Goal: Information Seeking & Learning: Learn about a topic

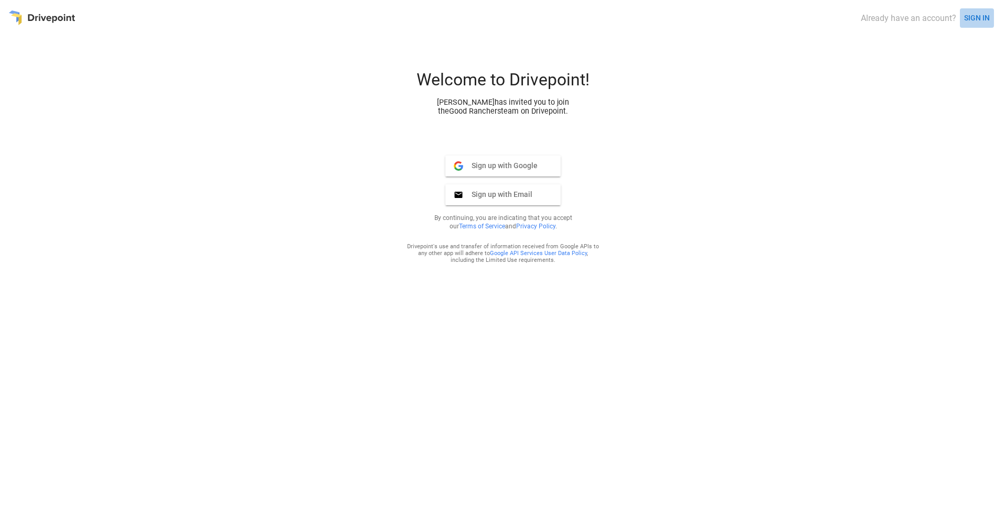
click at [792, 17] on button "SIGN IN" at bounding box center [977, 17] width 34 height 19
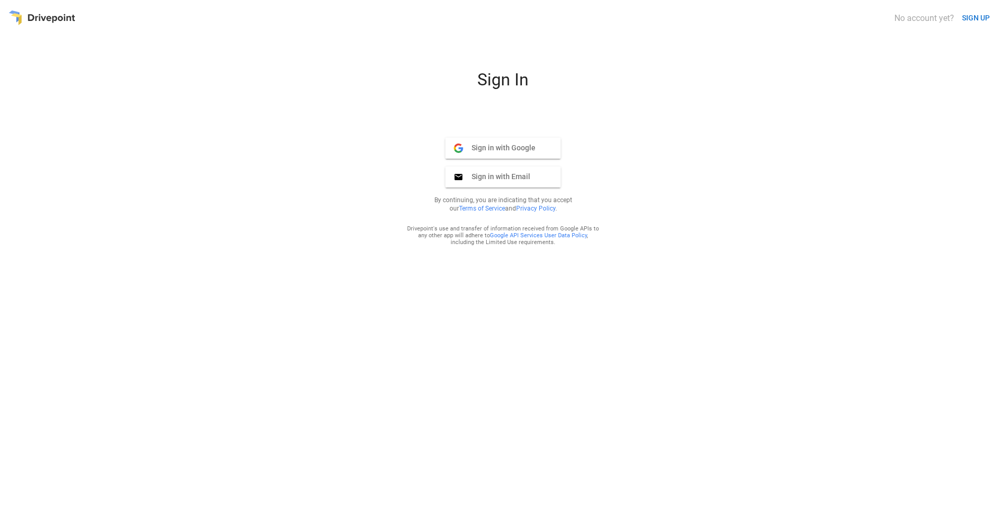
click at [525, 150] on span "Sign in with Google" at bounding box center [499, 147] width 72 height 9
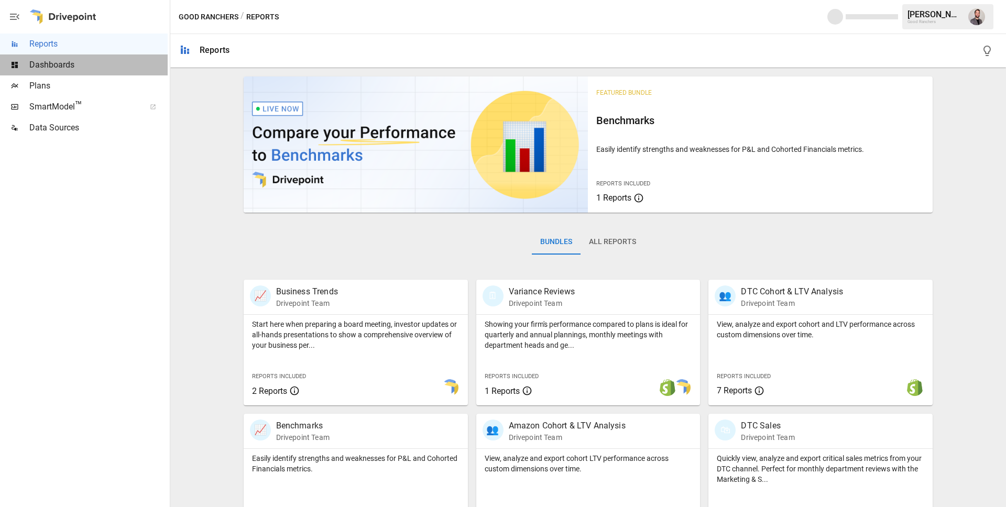
click at [92, 65] on span "Dashboards" at bounding box center [98, 65] width 138 height 13
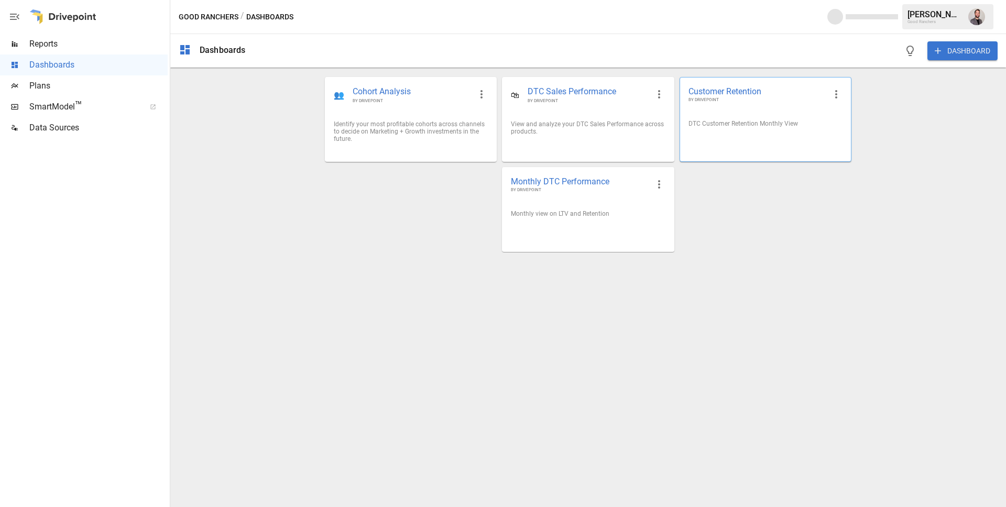
click at [749, 135] on div "DTC Customer Retention Monthly View" at bounding box center [765, 124] width 171 height 24
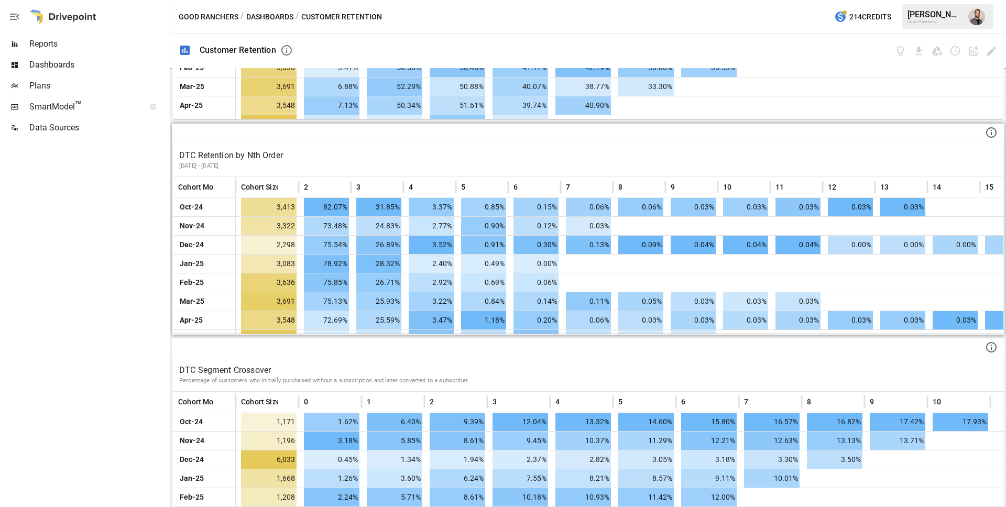
scroll to position [806, 0]
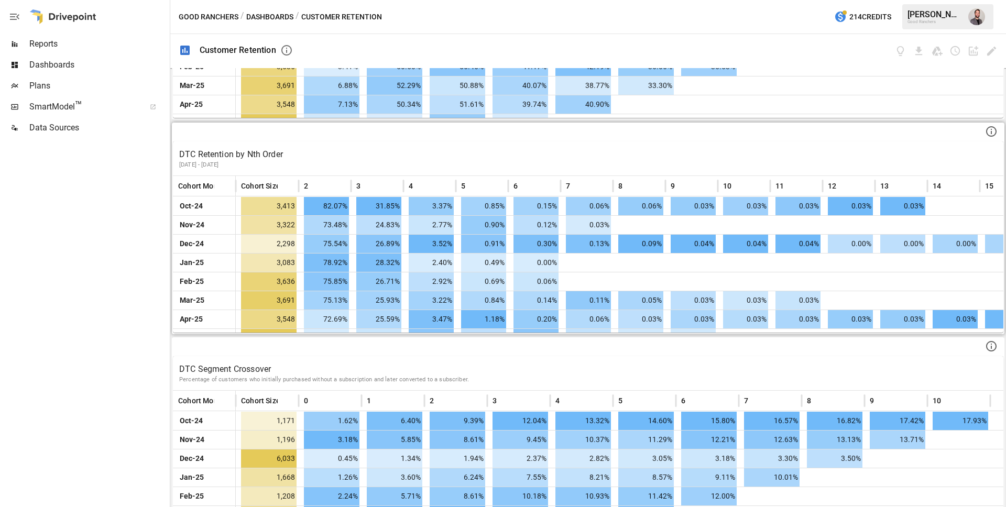
click at [989, 135] on icon at bounding box center [991, 131] width 13 height 13
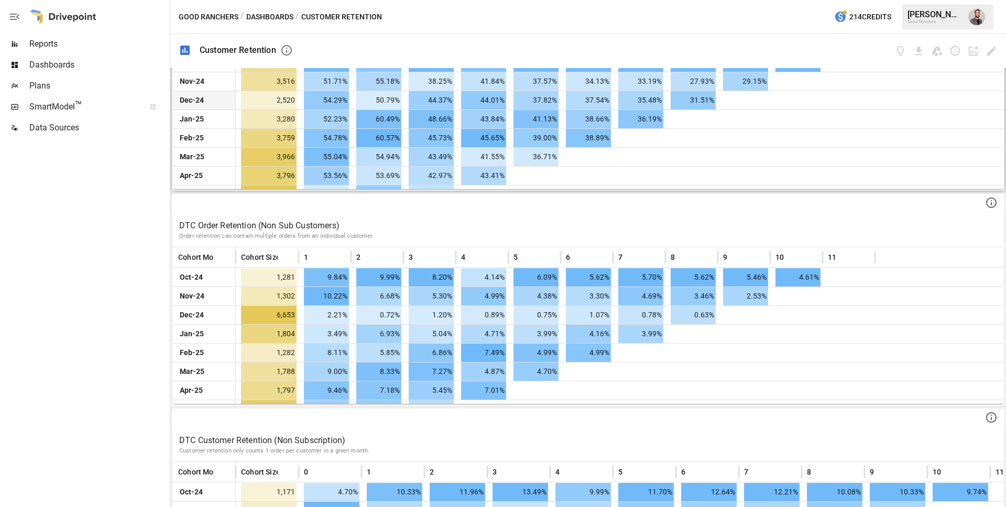
scroll to position [0, 0]
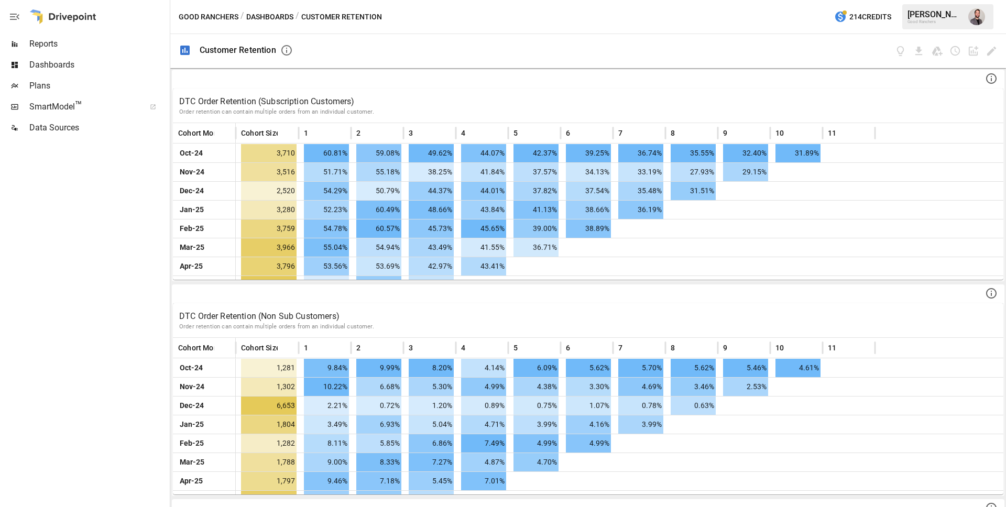
click at [49, 44] on span "Reports" at bounding box center [98, 44] width 138 height 13
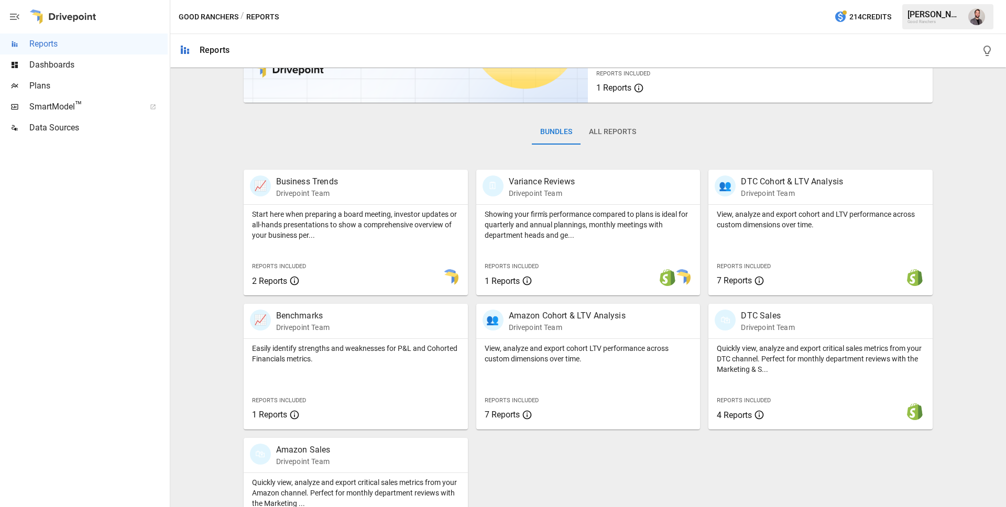
scroll to position [112, 0]
click at [625, 132] on button "All Reports" at bounding box center [613, 129] width 64 height 25
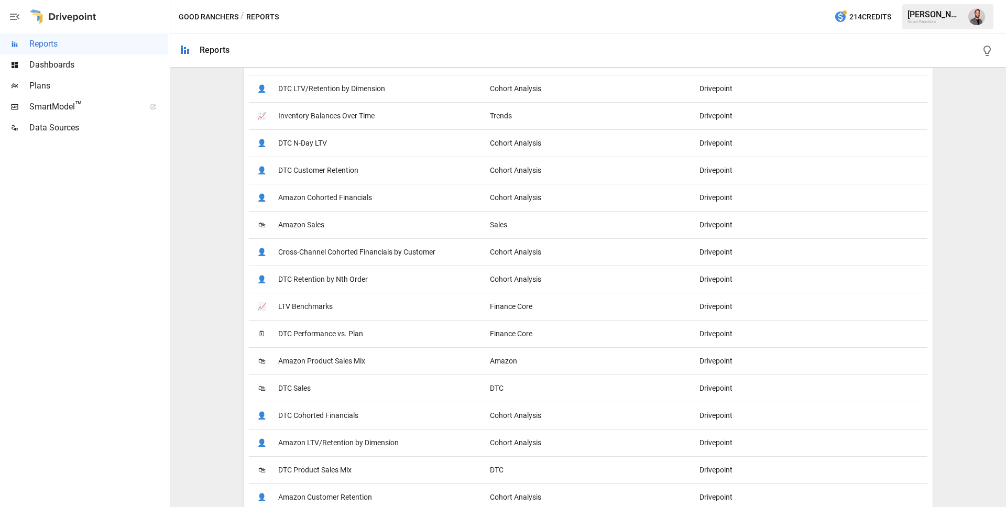
scroll to position [492, 0]
click at [313, 278] on span "DTC Retention by Nth Order" at bounding box center [323, 278] width 90 height 27
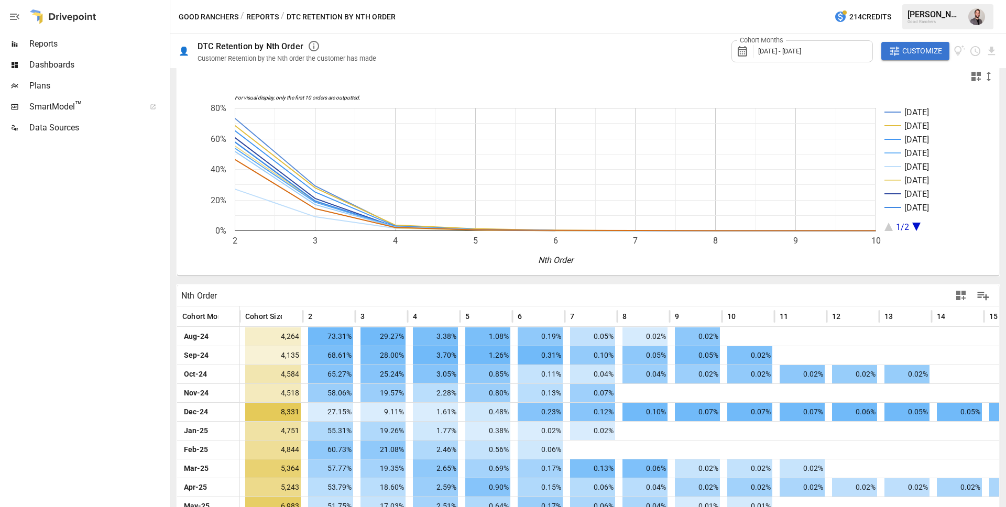
scroll to position [20, 0]
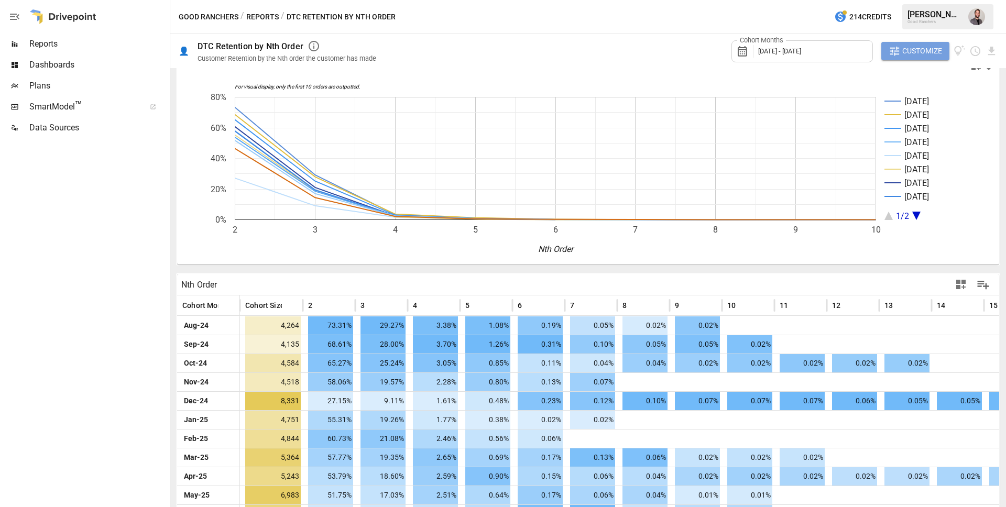
click at [922, 54] on span "Customize" at bounding box center [922, 51] width 40 height 13
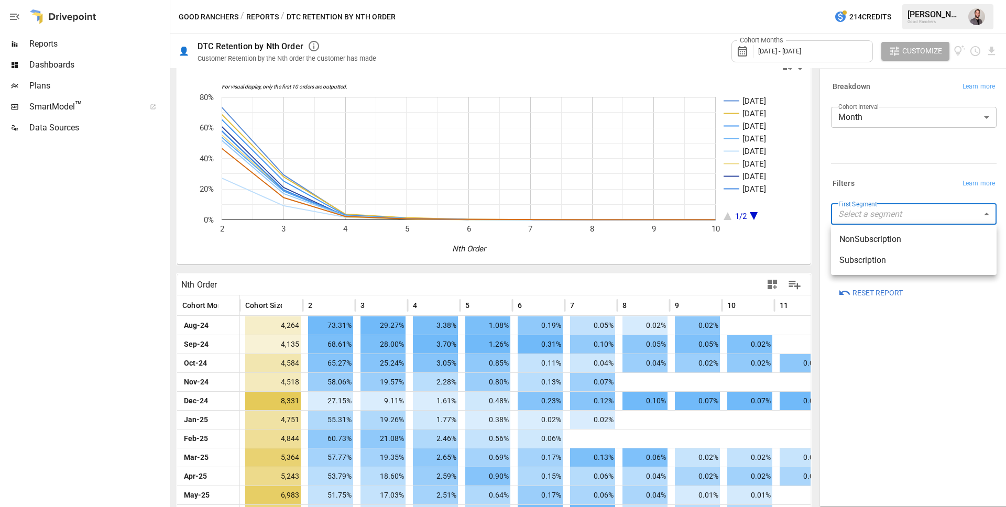
click at [931, 0] on body "Reports Dashboards Plans SmartModel ™ Data Sources Good Ranchers / Reports / DT…" at bounding box center [503, 0] width 1006 height 0
click at [908, 261] on span "Subscription" at bounding box center [913, 260] width 149 height 13
type input "**********"
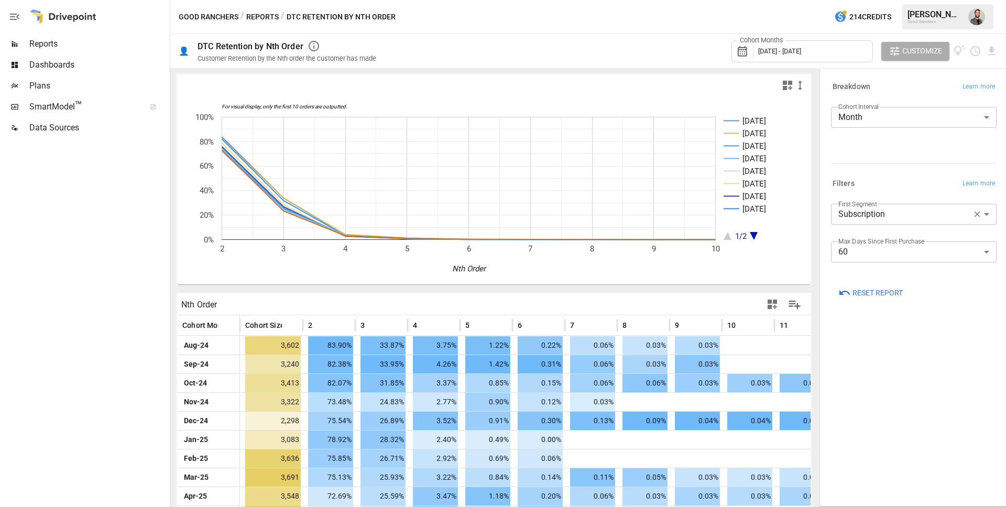
click at [796, 48] on span "[DATE] - [DATE]" at bounding box center [779, 51] width 43 height 8
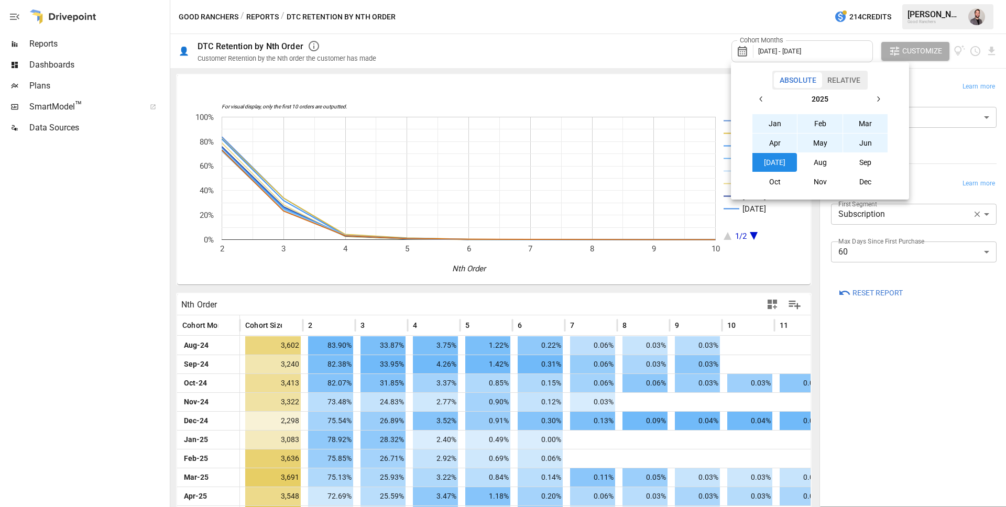
click at [761, 97] on icon "button" at bounding box center [761, 99] width 8 height 8
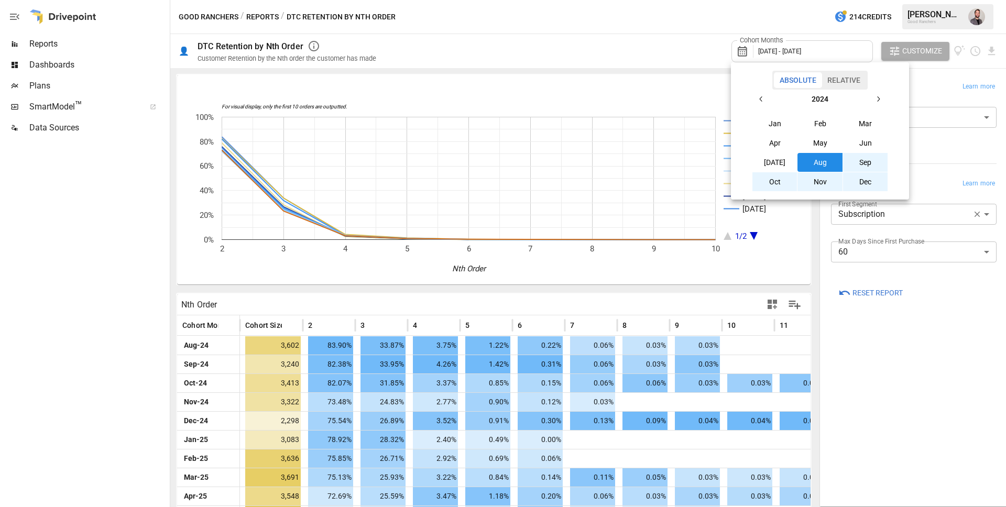
click at [777, 125] on button "Jan" at bounding box center [774, 123] width 45 height 19
click at [877, 93] on button "button" at bounding box center [878, 99] width 19 height 19
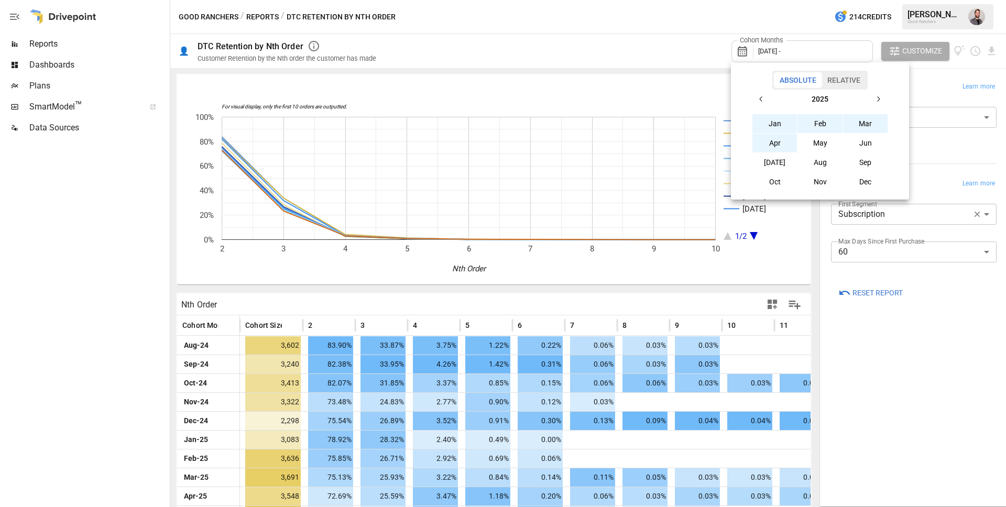
click at [781, 144] on button "Apr" at bounding box center [774, 143] width 45 height 19
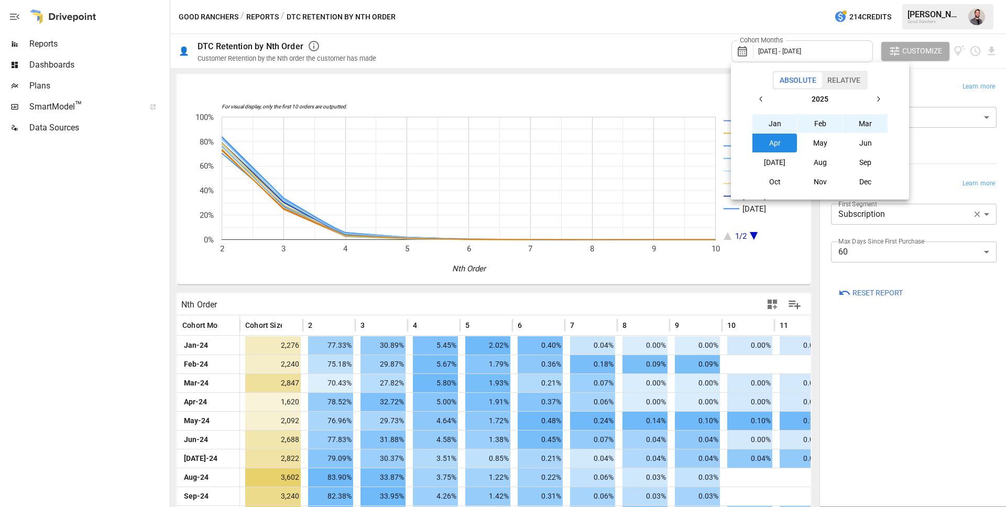
click at [956, 347] on div at bounding box center [503, 253] width 1006 height 507
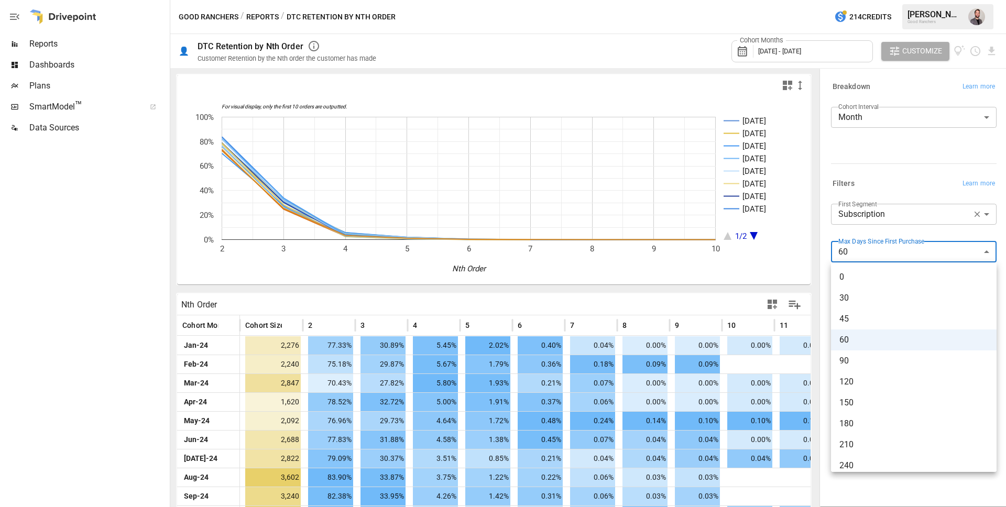
click at [899, 0] on body "Reports Dashboards Plans SmartModel ™ Data Sources Good Ranchers / Reports / DT…" at bounding box center [503, 0] width 1006 height 0
click at [888, 276] on span "0" at bounding box center [913, 277] width 149 height 13
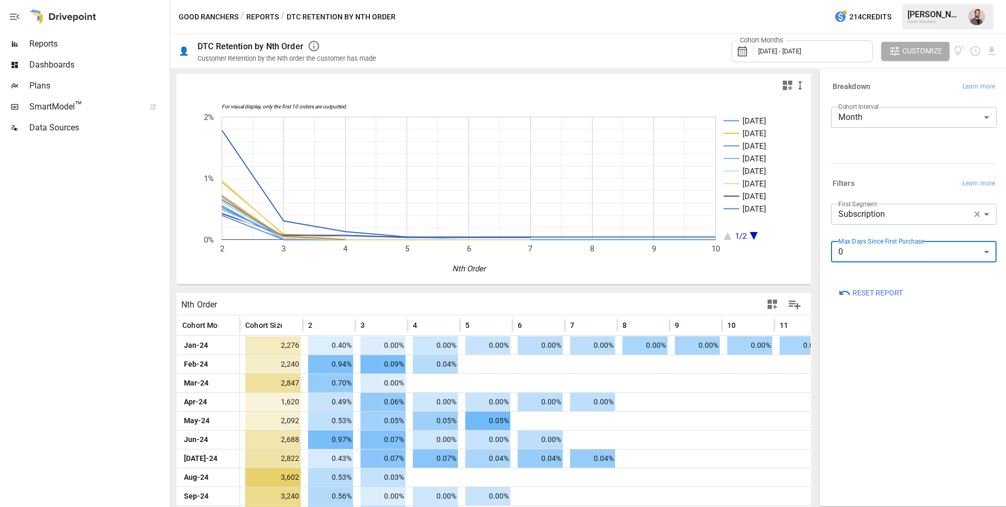
click at [909, 0] on body "Reports Dashboards Plans SmartModel ™ Data Sources Good Ranchers / Reports / DT…" at bounding box center [503, 0] width 1006 height 0
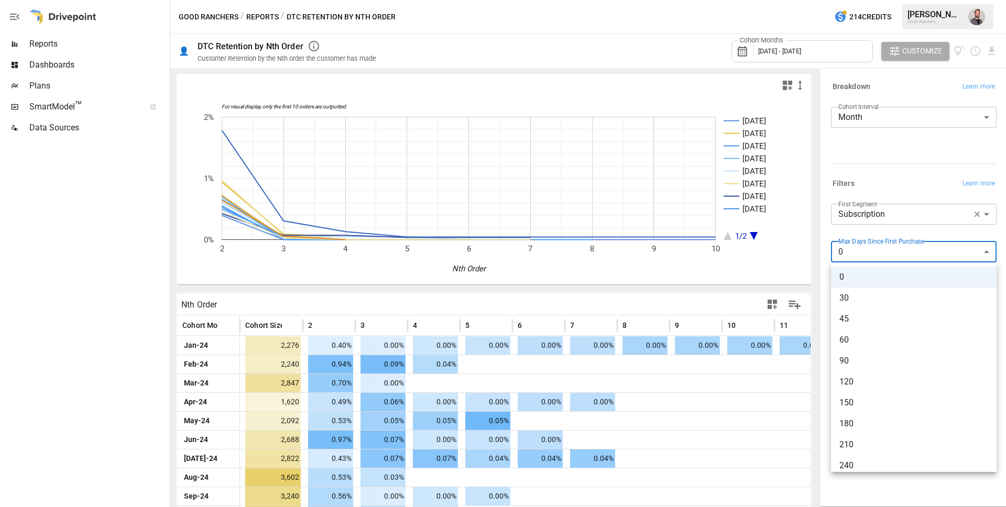
click at [914, 341] on span "60" at bounding box center [913, 340] width 149 height 13
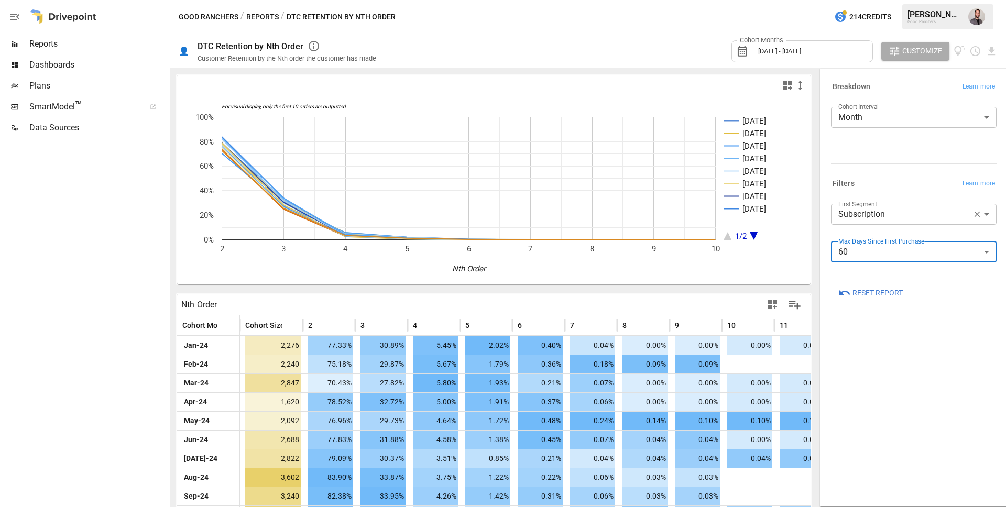
click at [903, 263] on div "Max Days Since First Purchase 60 ** ​" at bounding box center [914, 256] width 166 height 29
click at [904, 0] on body "Reports Dashboards Plans SmartModel ™ Data Sources Good Ranchers / Reports / DT…" at bounding box center [503, 0] width 1006 height 0
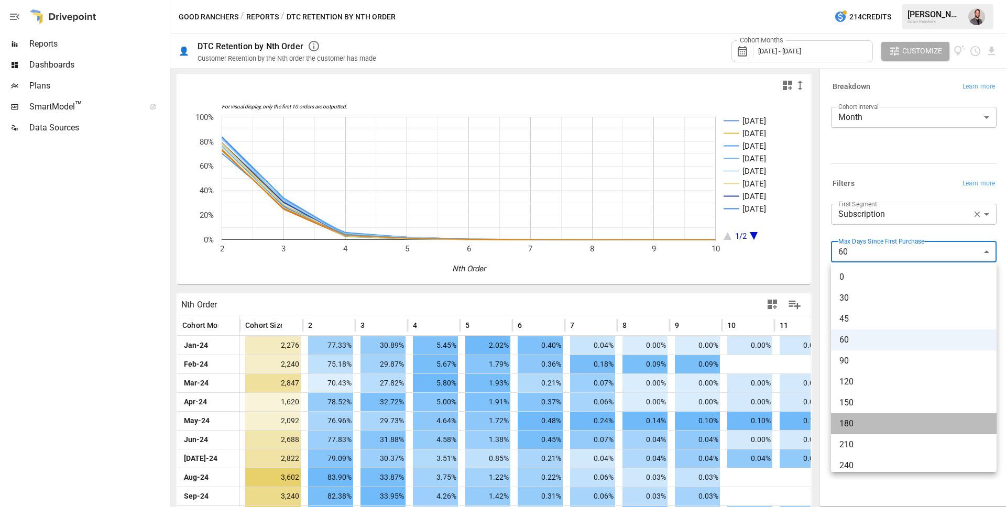
click at [901, 427] on span "180" at bounding box center [913, 424] width 149 height 13
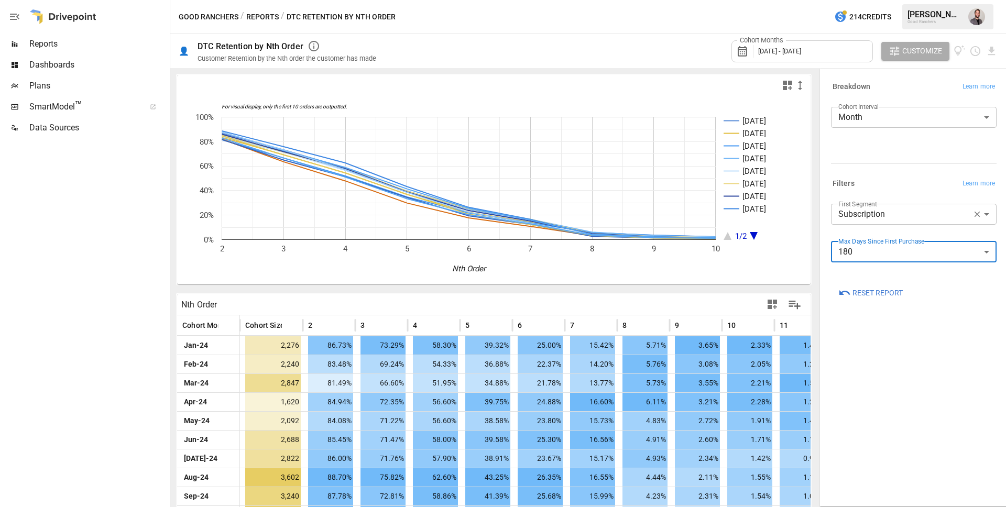
click at [886, 241] on label "Max Days Since First Purchase" at bounding box center [881, 241] width 86 height 9
click at [882, 0] on body "Reports Dashboards Plans SmartModel ™ Data Sources Good Ranchers / Reports / DT…" at bounding box center [503, 0] width 1006 height 0
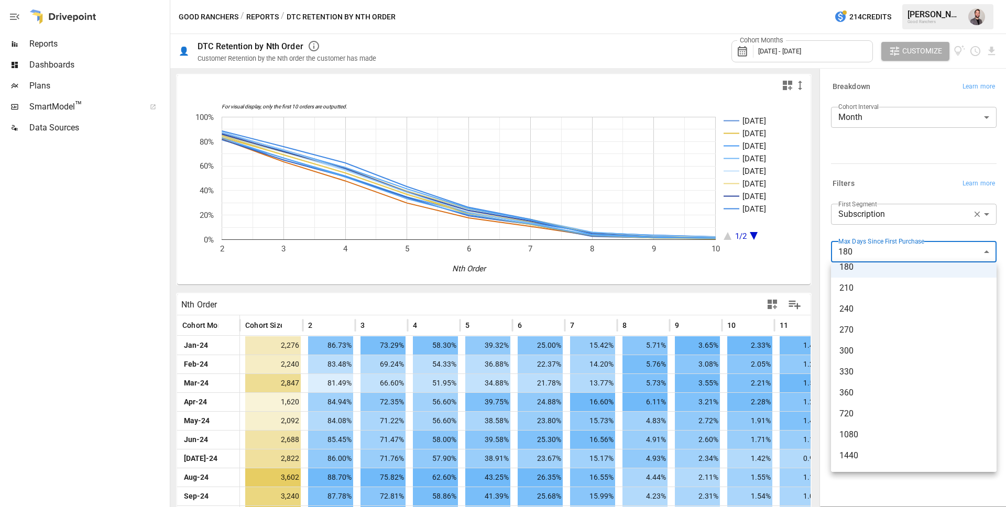
scroll to position [176, 0]
click at [939, 374] on span "360" at bounding box center [913, 373] width 149 height 13
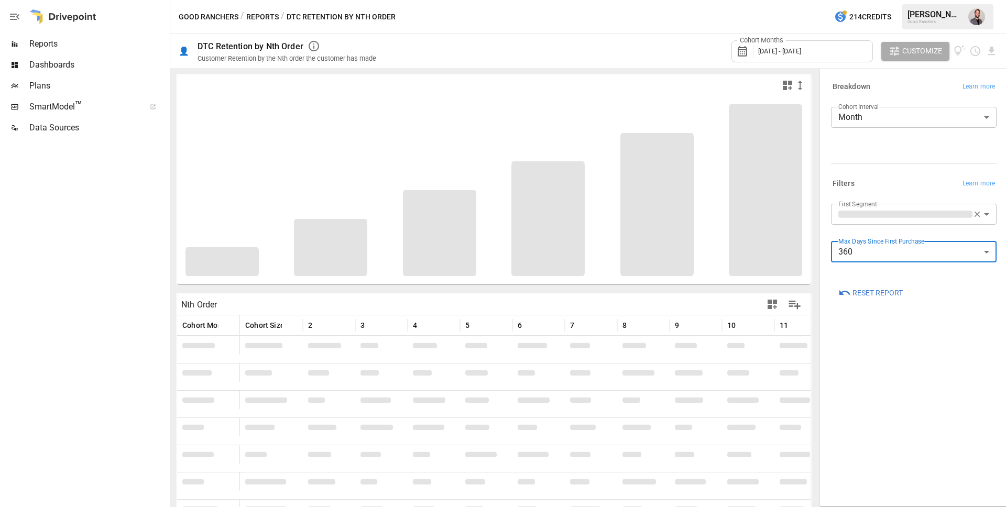
click at [790, 53] on span "[DATE] - [DATE]" at bounding box center [779, 51] width 43 height 8
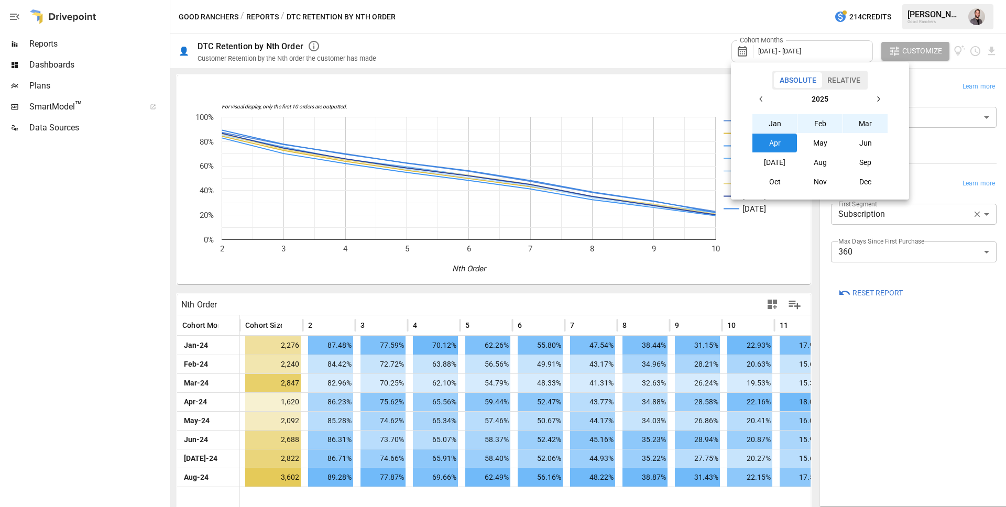
click at [760, 99] on icon "button" at bounding box center [761, 99] width 8 height 8
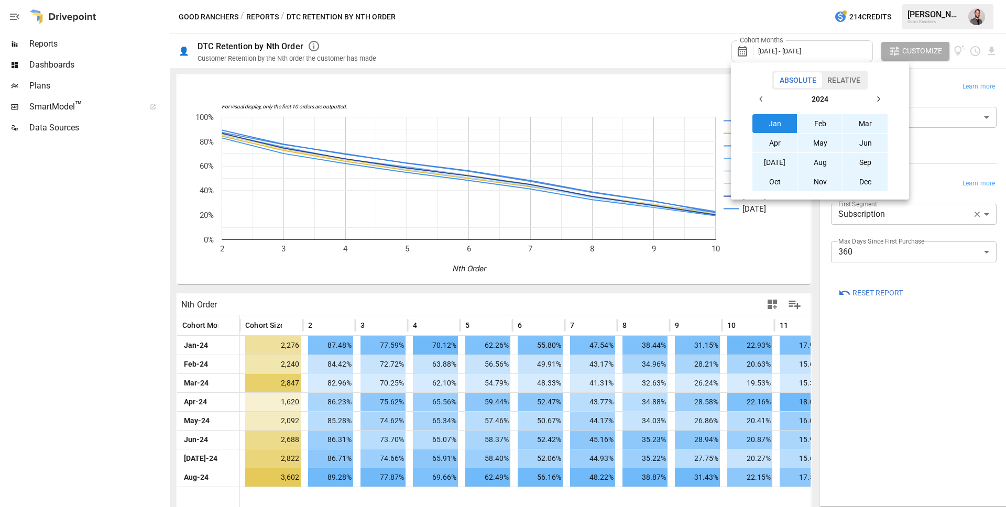
click at [862, 167] on button "Sep" at bounding box center [865, 162] width 45 height 19
click at [875, 101] on icon "button" at bounding box center [878, 99] width 8 height 8
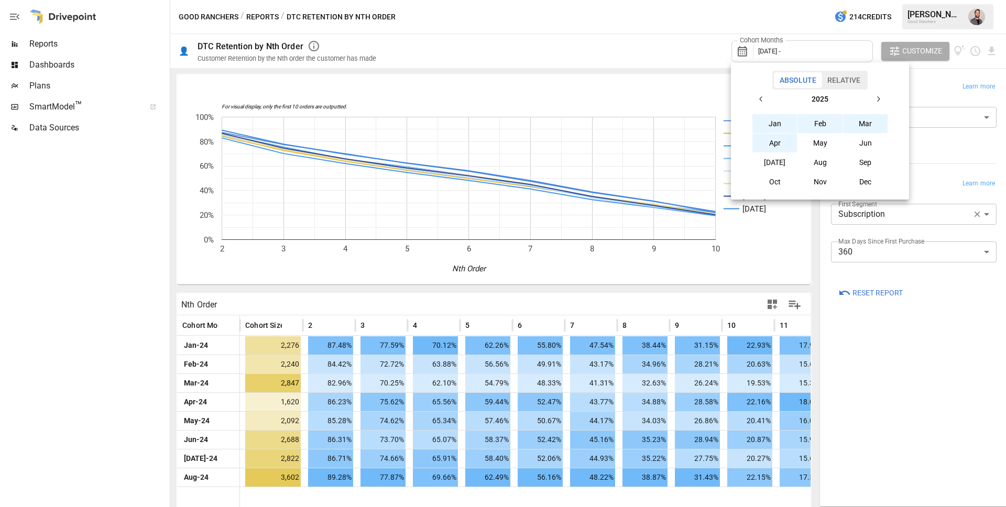
click at [784, 145] on button "Apr" at bounding box center [774, 143] width 45 height 19
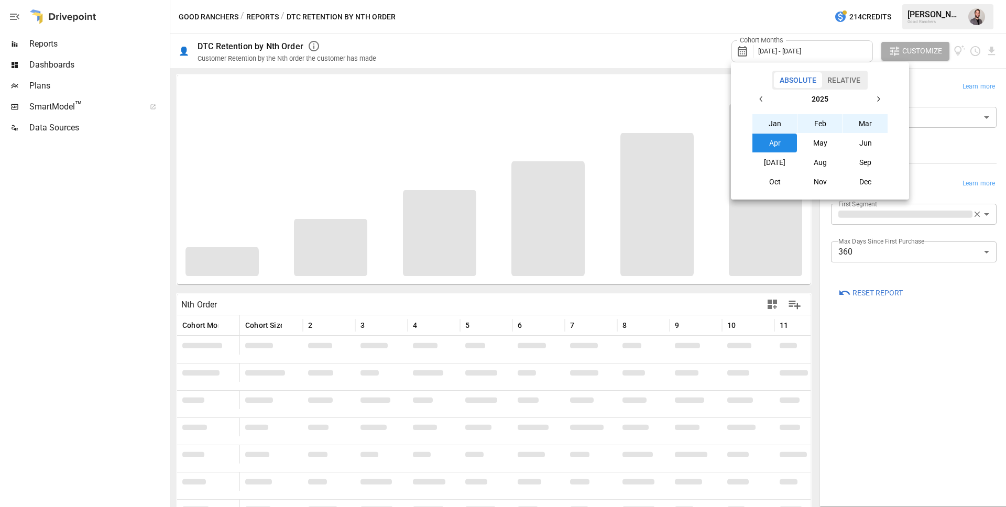
click at [831, 278] on div at bounding box center [503, 253] width 1006 height 507
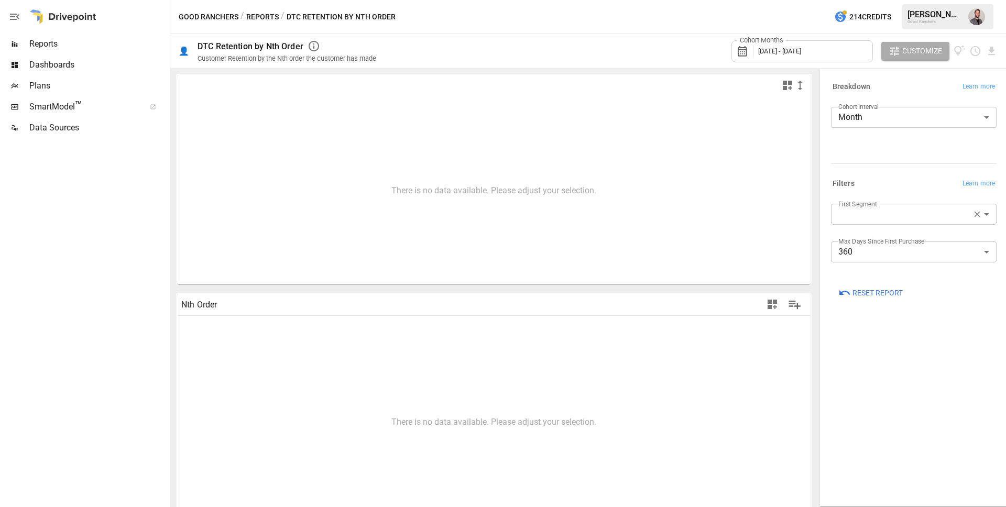
click at [893, 263] on div "Max Days Since First Purchase 360 *** ​" at bounding box center [914, 256] width 166 height 29
click at [891, 0] on body "**********" at bounding box center [503, 0] width 1006 height 0
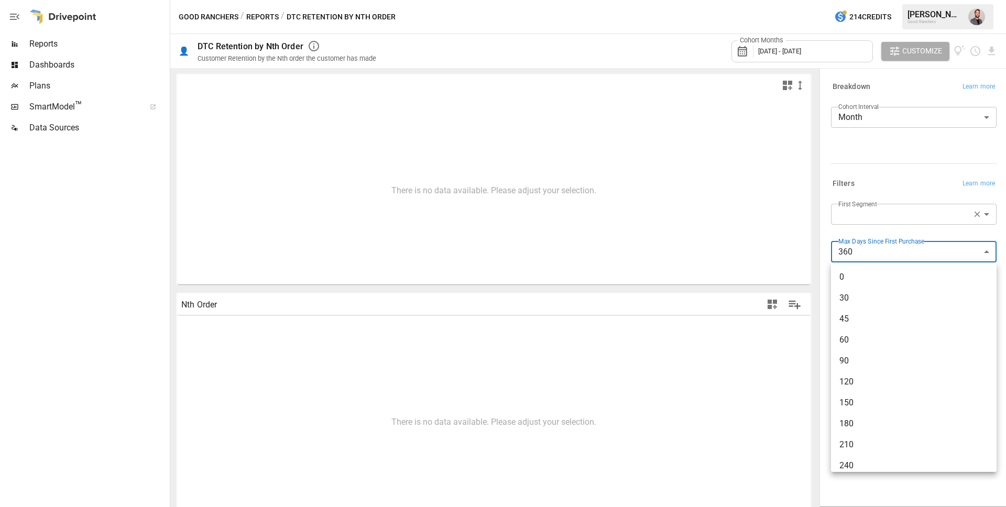
scroll to position [176, 0]
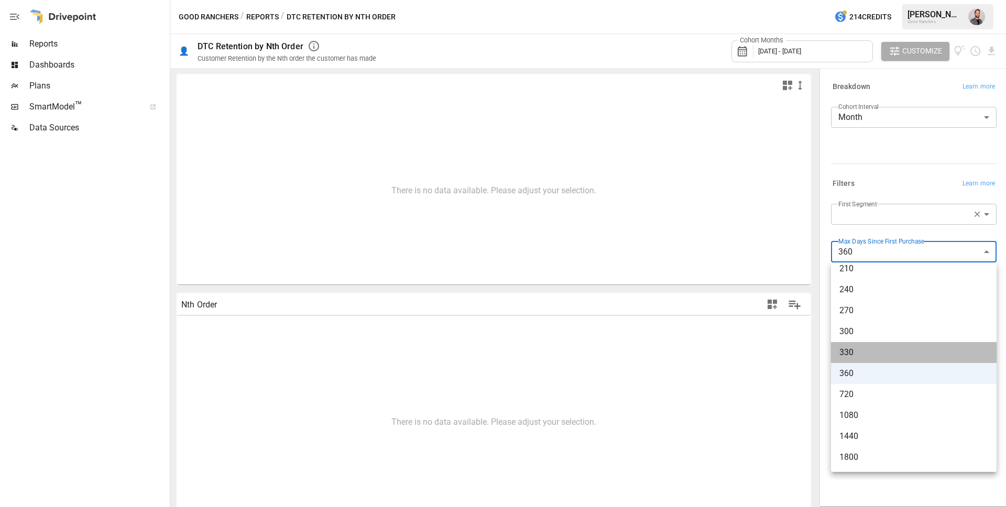
click at [872, 349] on span "330" at bounding box center [913, 352] width 149 height 13
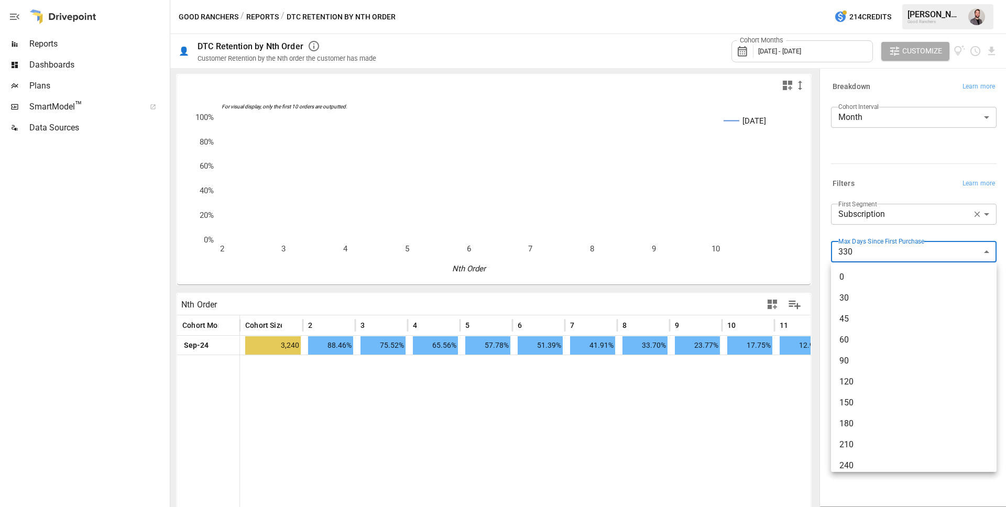
click at [884, 0] on body "**********" at bounding box center [503, 0] width 1006 height 0
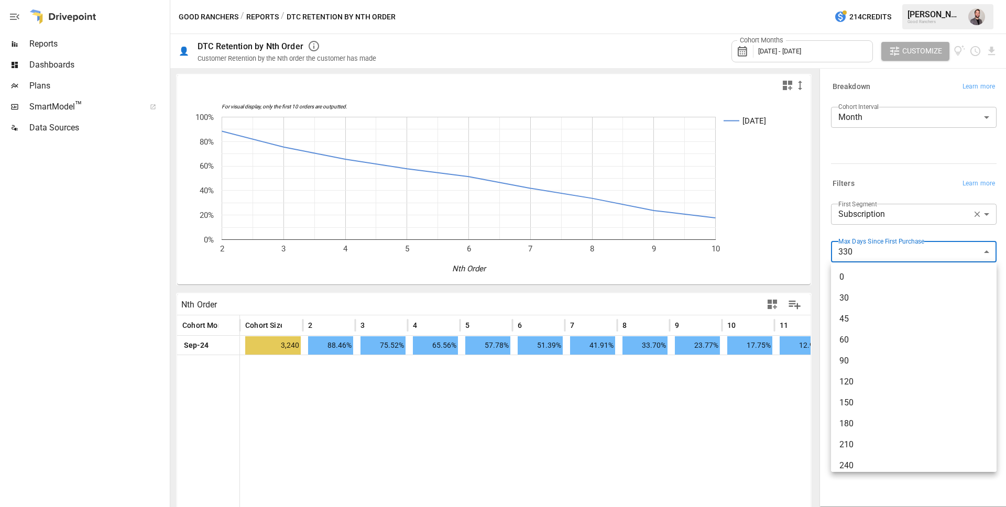
scroll to position [161, 0]
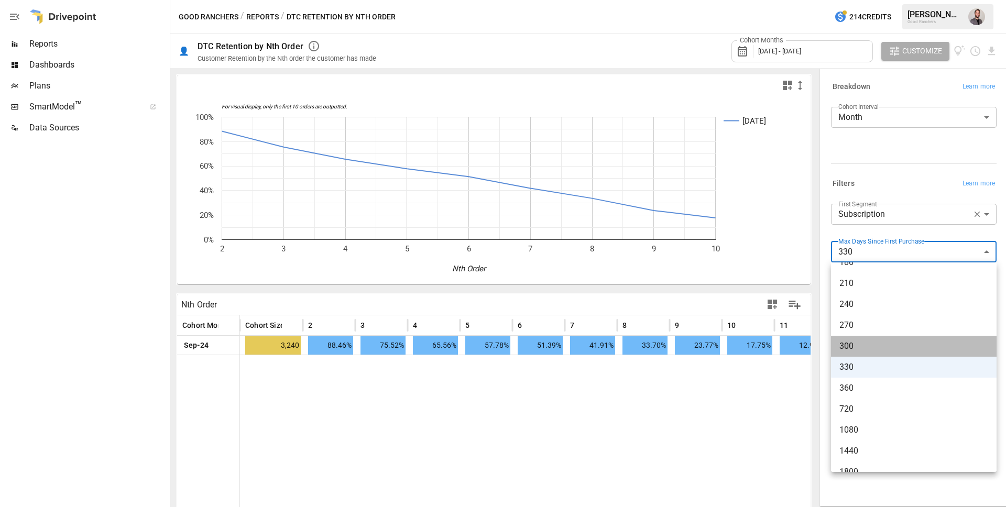
click at [859, 345] on span "300" at bounding box center [913, 346] width 149 height 13
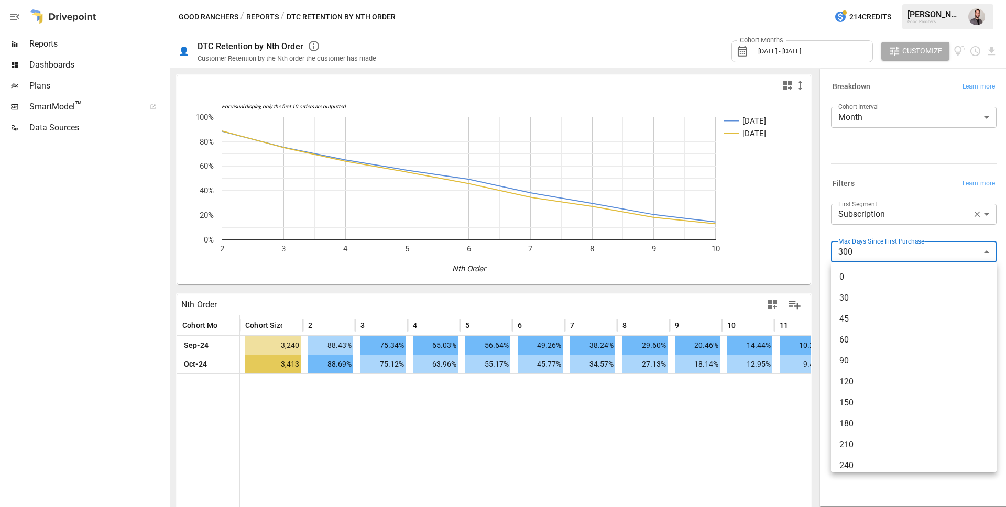
click at [866, 0] on body "**********" at bounding box center [503, 0] width 1006 height 0
click at [857, 361] on span "90" at bounding box center [913, 361] width 149 height 13
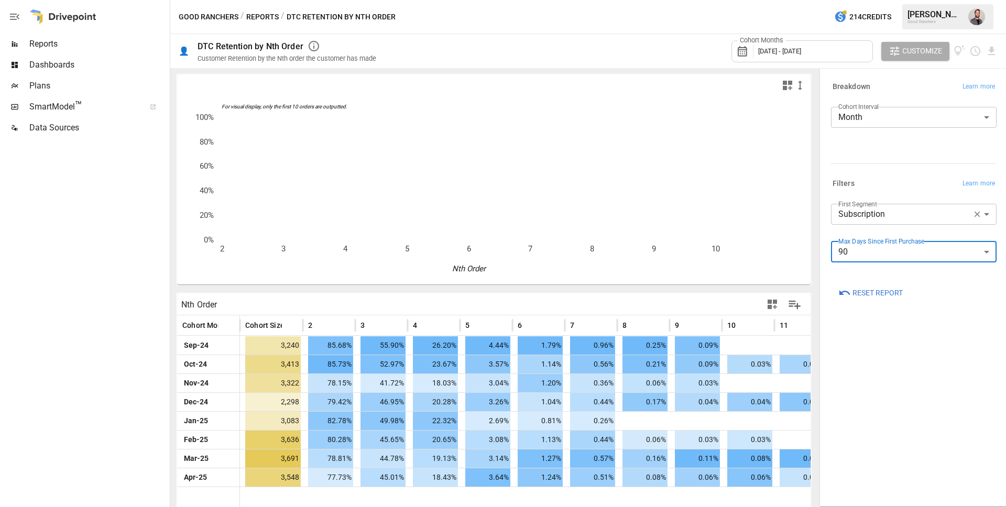
scroll to position [3, 0]
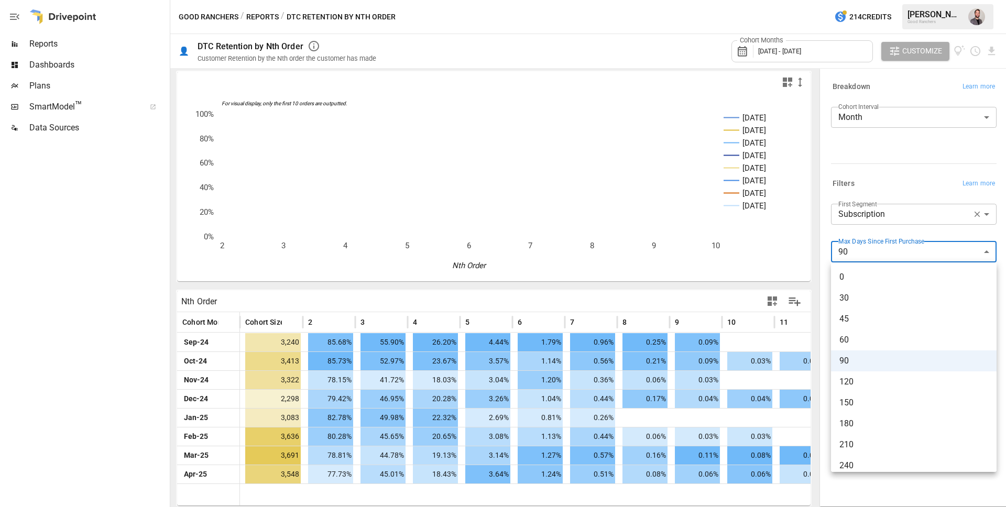
click at [881, 0] on body "Reports Dashboards Plans SmartModel ™ Data Sources Good Ranchers / Reports / DT…" at bounding box center [503, 0] width 1006 height 0
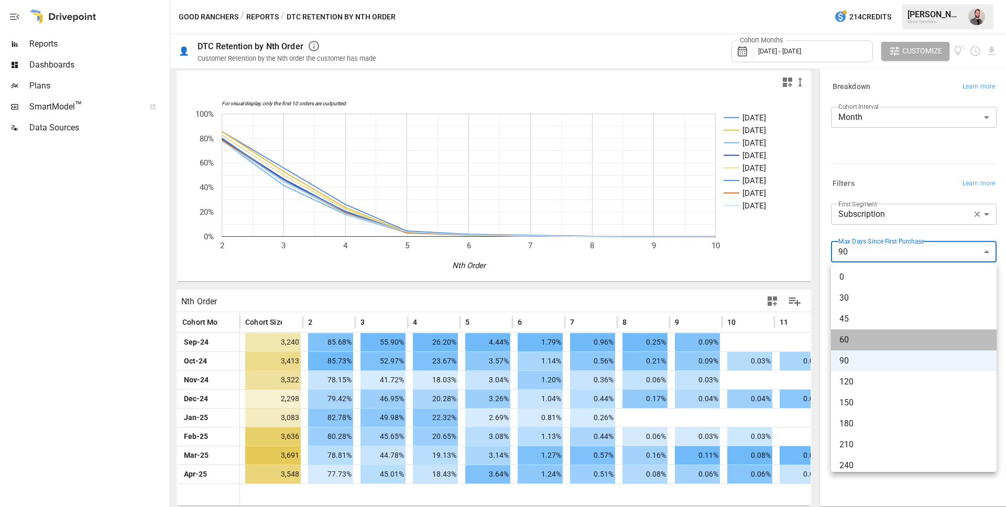
click at [866, 347] on li "60" at bounding box center [914, 340] width 166 height 21
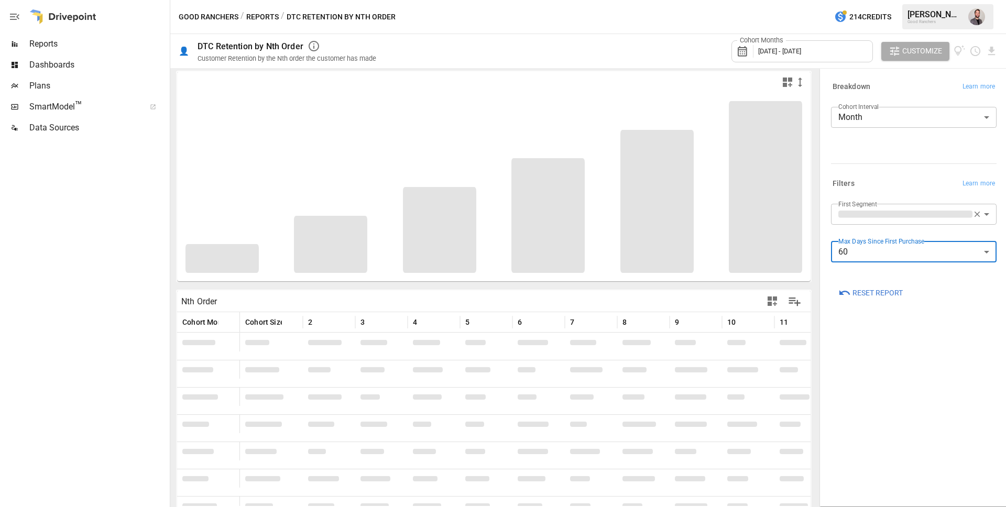
click at [862, 0] on body "Reports Dashboards Plans SmartModel ™ Data Sources Good Ranchers / Reports / DT…" at bounding box center [503, 0] width 1006 height 0
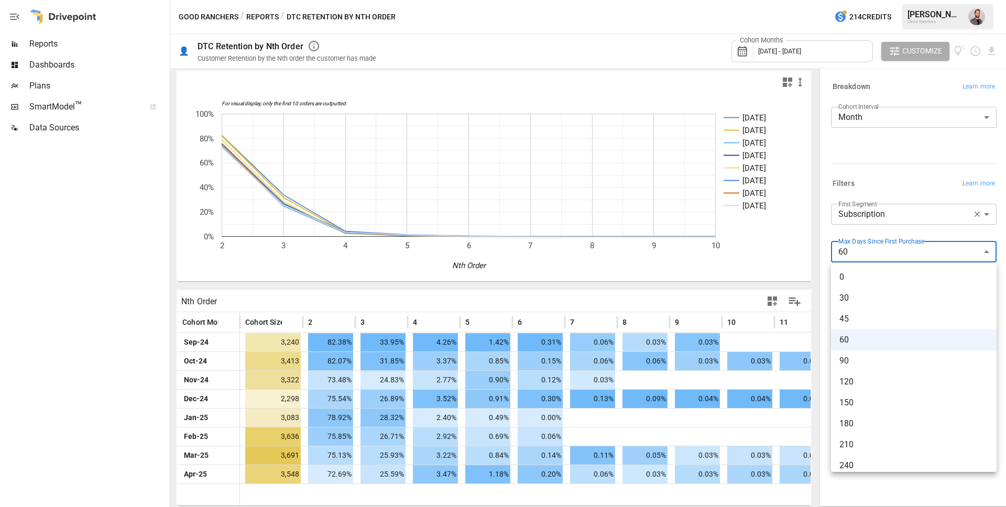
click at [834, 230] on div at bounding box center [503, 253] width 1006 height 507
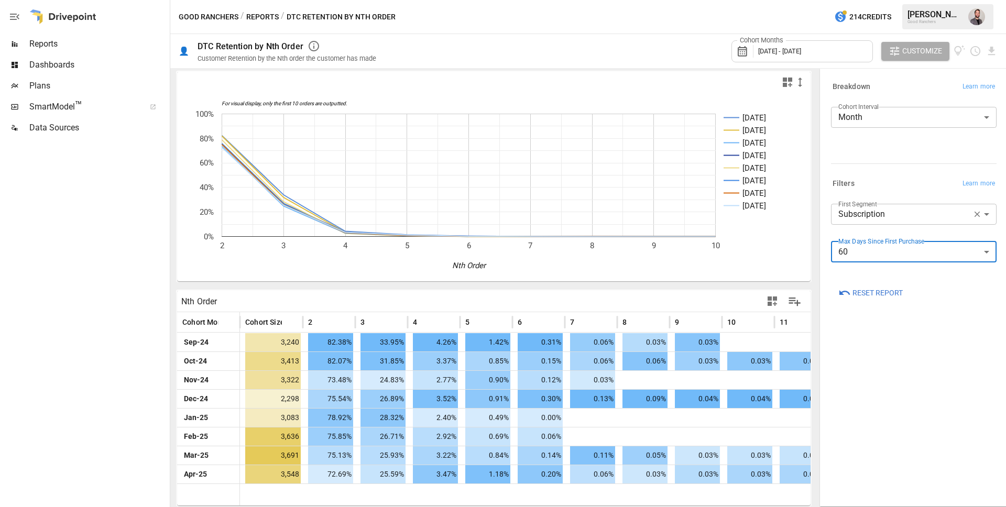
click at [902, 0] on body "Reports Dashboards Plans SmartModel ™ Data Sources Good Ranchers / Reports / DT…" at bounding box center [503, 0] width 1006 height 0
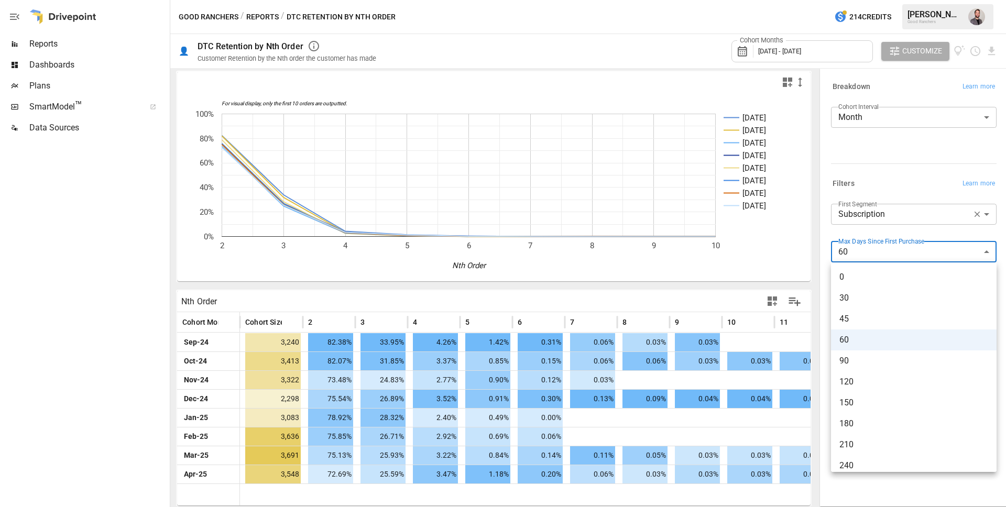
click at [882, 274] on span "0" at bounding box center [913, 277] width 149 height 13
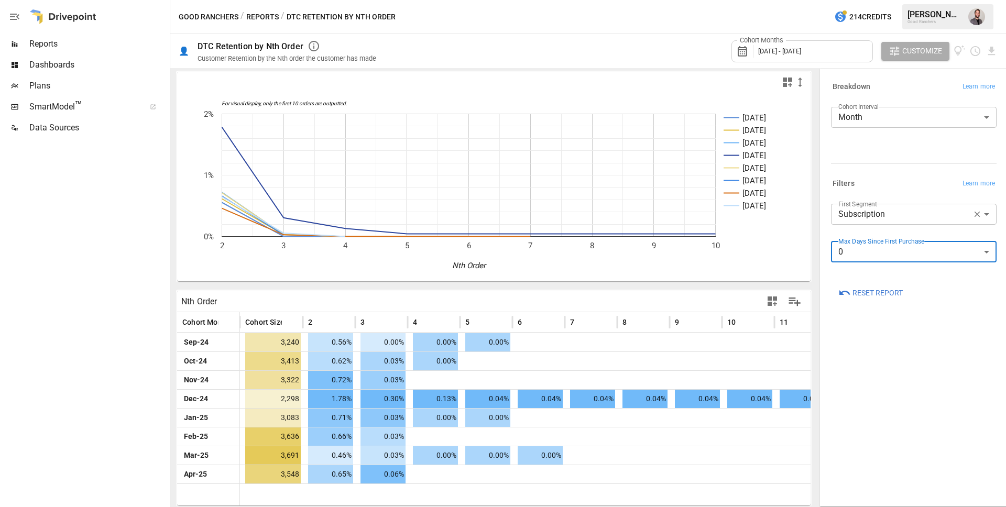
click at [888, 0] on body "Reports Dashboards Plans SmartModel ™ Data Sources Good Ranchers / Reports / DT…" at bounding box center [503, 0] width 1006 height 0
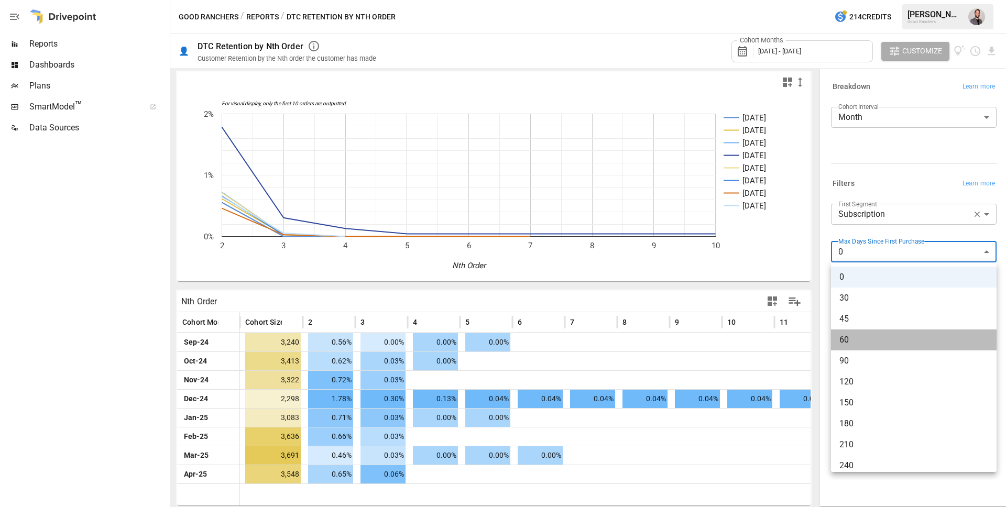
click at [898, 339] on span "60" at bounding box center [913, 340] width 149 height 13
type input "**"
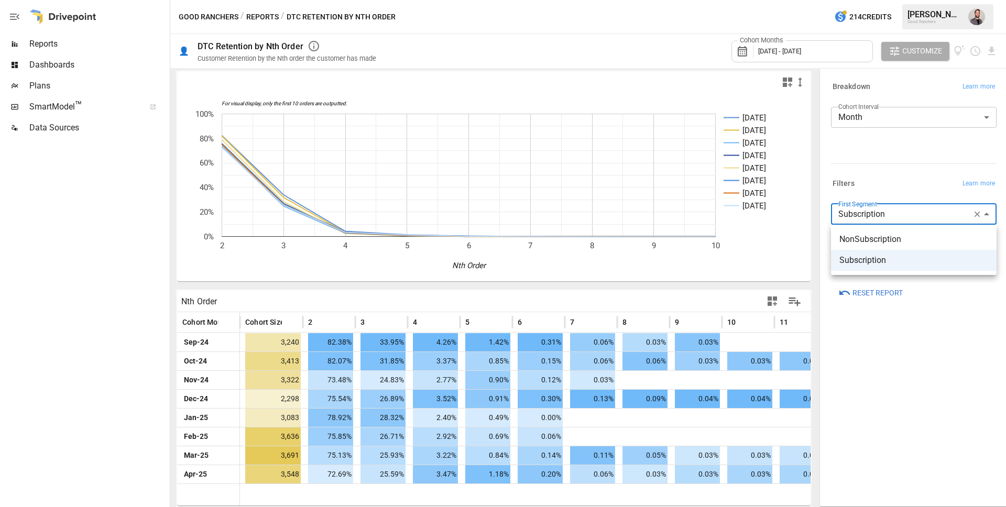
click at [932, 0] on body "Reports Dashboards Plans SmartModel ™ Data Sources Good Ranchers / Reports / DT…" at bounding box center [503, 0] width 1006 height 0
click at [918, 266] on span "Subscription" at bounding box center [913, 260] width 149 height 13
click at [62, 46] on span "Reports" at bounding box center [98, 44] width 138 height 13
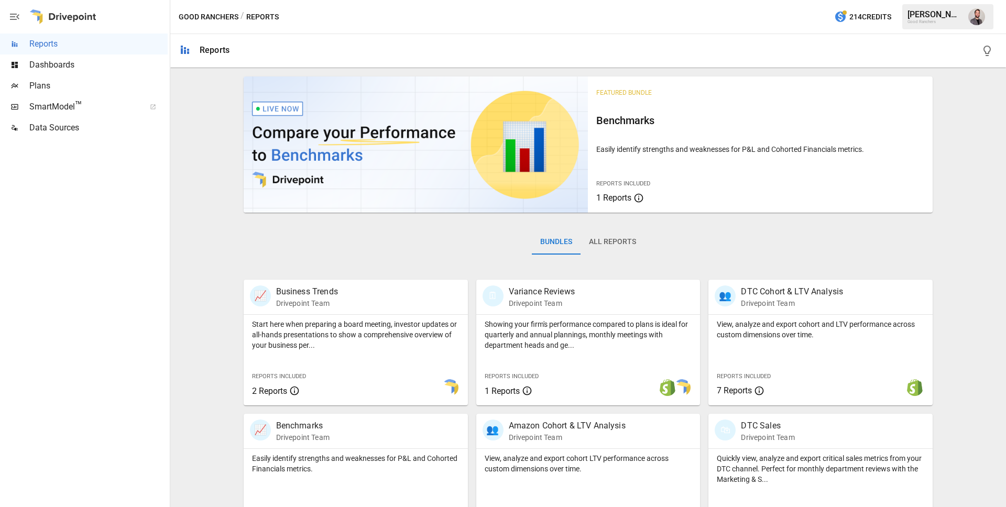
scroll to position [22, 0]
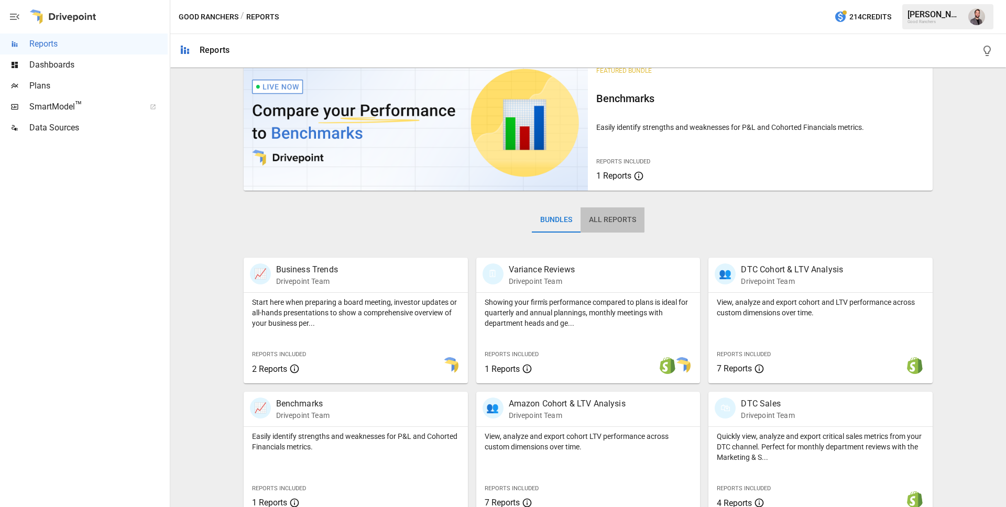
click at [613, 219] on button "All Reports" at bounding box center [613, 220] width 64 height 25
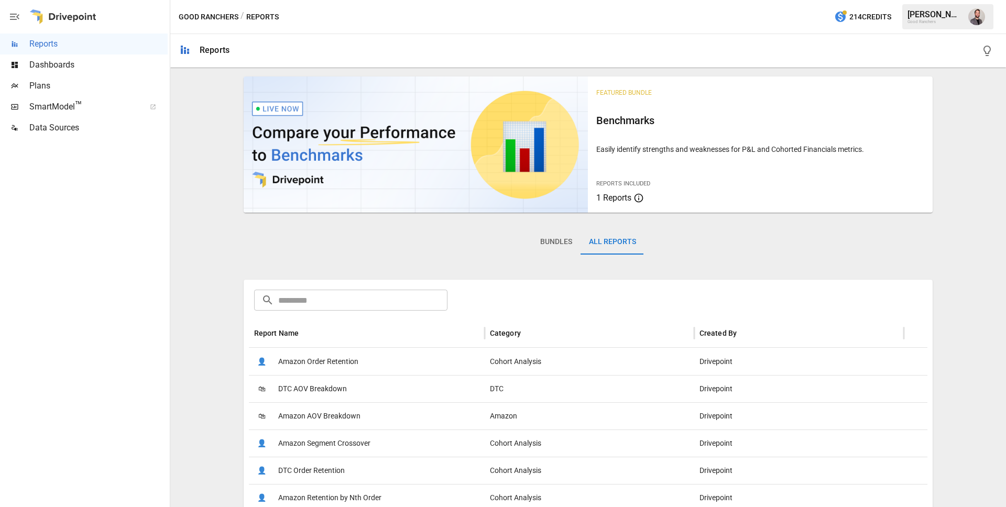
click at [303, 304] on input "text" at bounding box center [363, 300] width 170 height 21
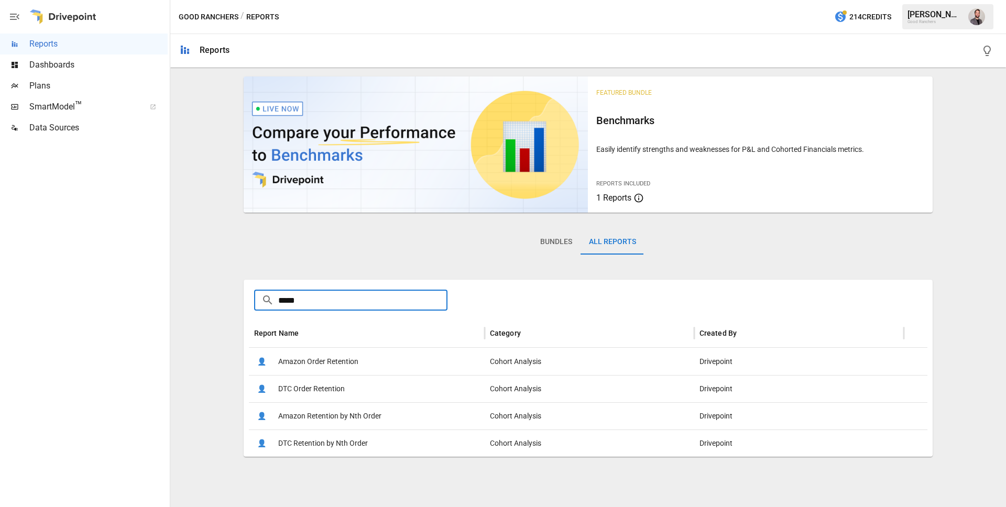
type input "*****"
click at [316, 390] on span "DTC Order Retention" at bounding box center [311, 389] width 67 height 27
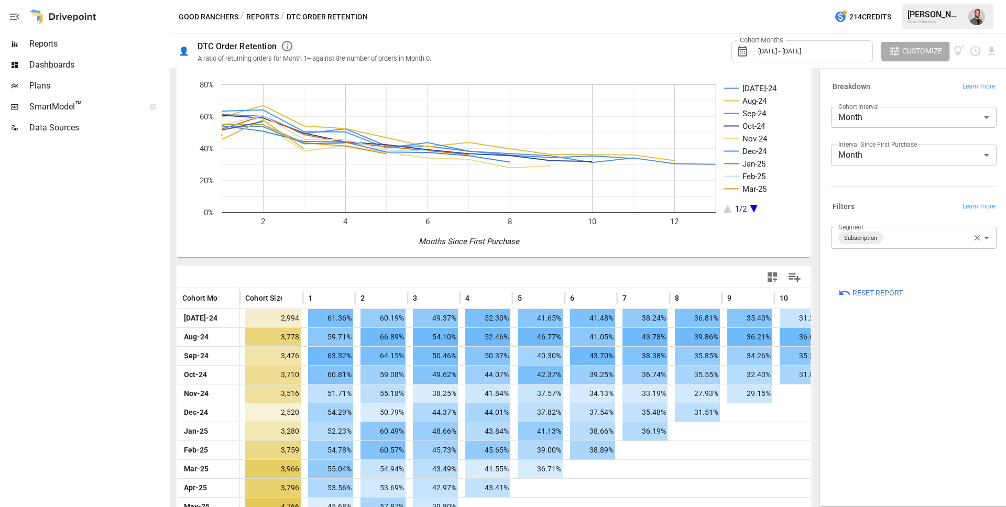
scroll to position [21, 0]
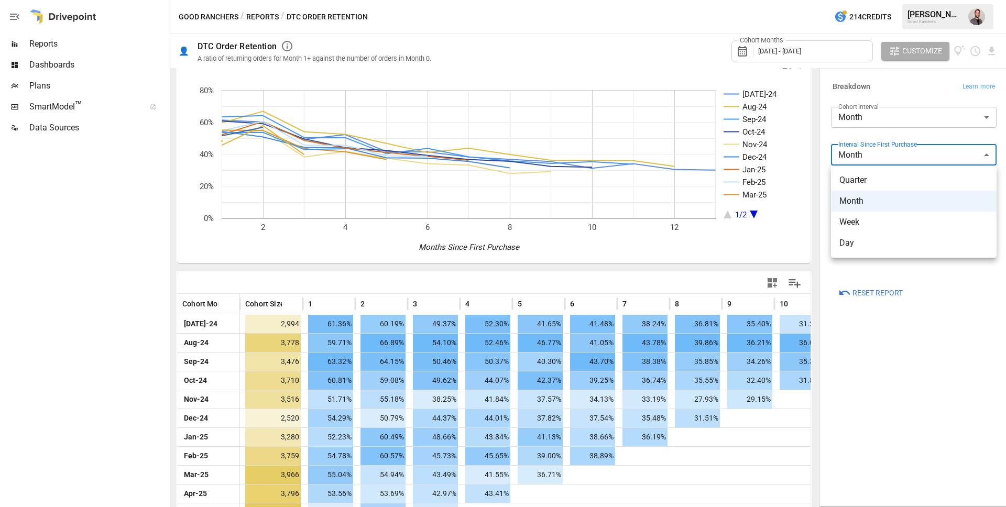
click at [920, 0] on body "Reports Dashboards Plans SmartModel ™ Data Sources Good Ranchers / Reports / DT…" at bounding box center [503, 0] width 1006 height 0
drag, startPoint x: 925, startPoint y: 336, endPoint x: 920, endPoint y: 331, distance: 7.4
click at [925, 335] on div at bounding box center [503, 253] width 1006 height 507
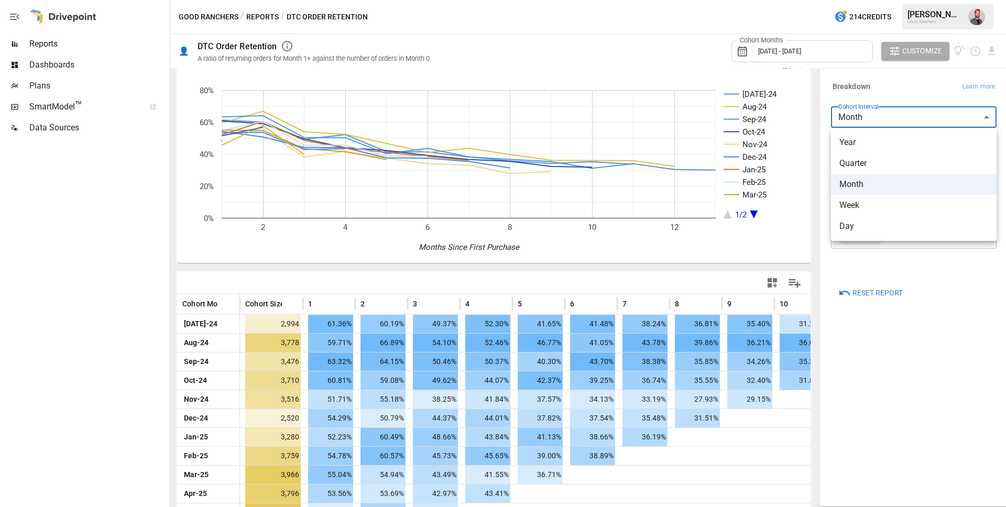
click at [881, 0] on body "Reports Dashboards Plans SmartModel ™ Data Sources Good Ranchers / Reports / DT…" at bounding box center [503, 0] width 1006 height 0
click at [892, 90] on div at bounding box center [503, 253] width 1006 height 507
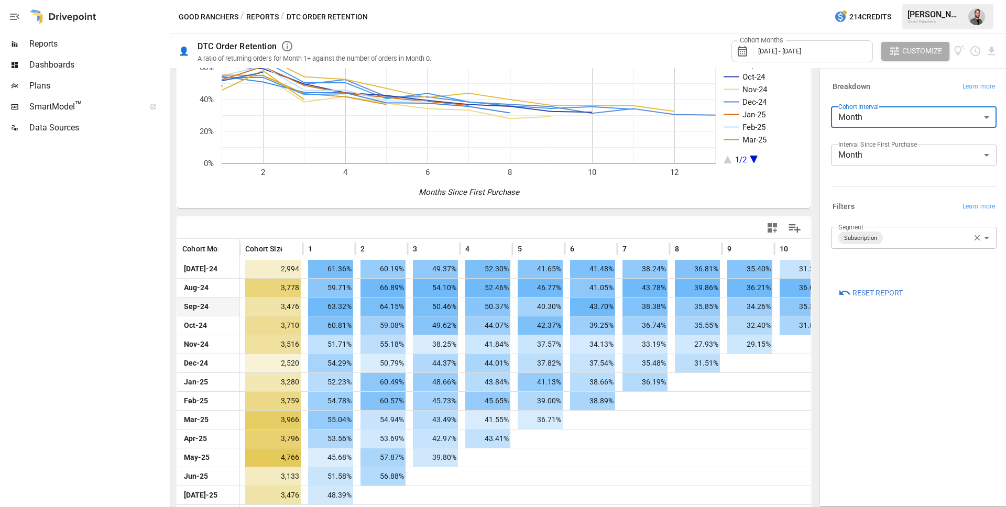
scroll to position [0, 0]
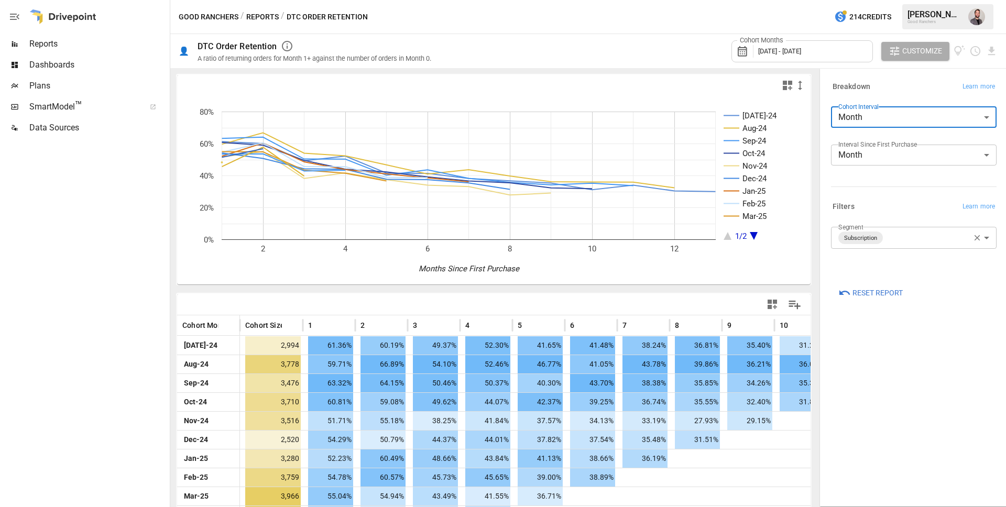
click at [285, 44] on icon "button" at bounding box center [287, 46] width 13 height 13
click at [555, 62] on div "Cohort Months [DATE] - [DATE] Customize" at bounding box center [721, 51] width 554 height 34
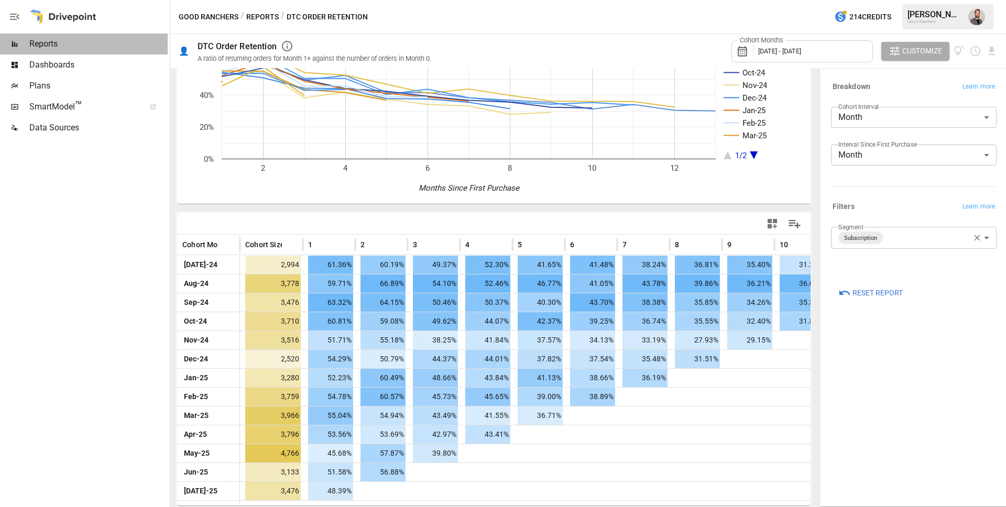
click at [50, 41] on span "Reports" at bounding box center [98, 44] width 138 height 13
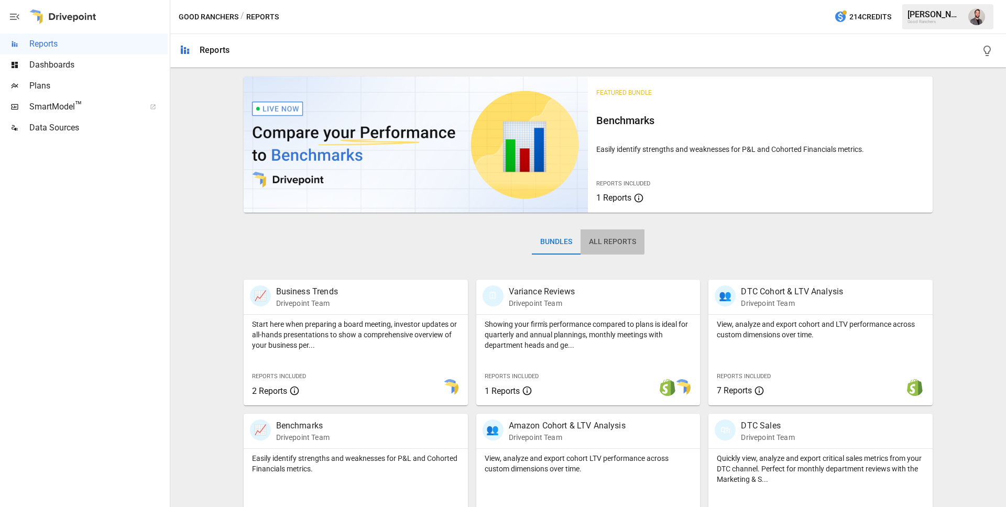
click at [607, 241] on button "All Reports" at bounding box center [613, 242] width 64 height 25
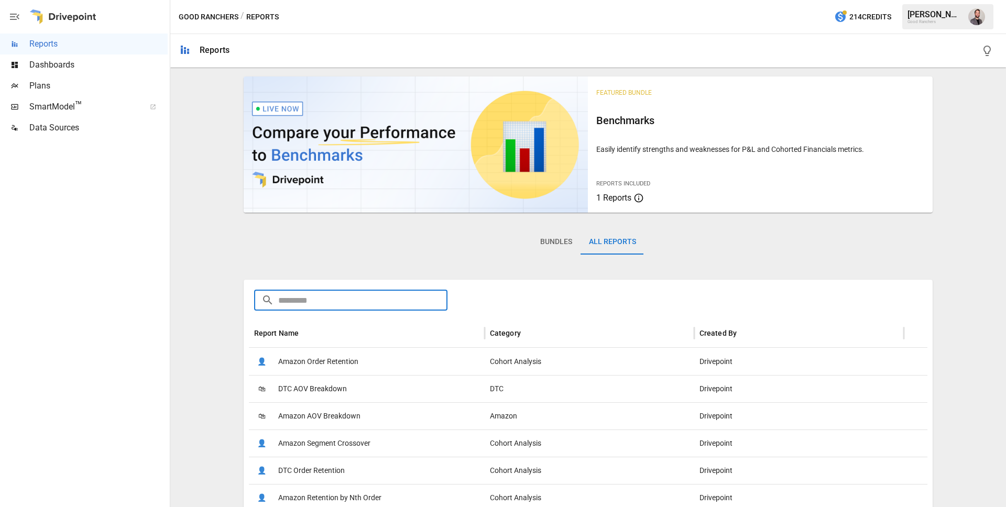
click at [418, 293] on input "text" at bounding box center [363, 300] width 170 height 21
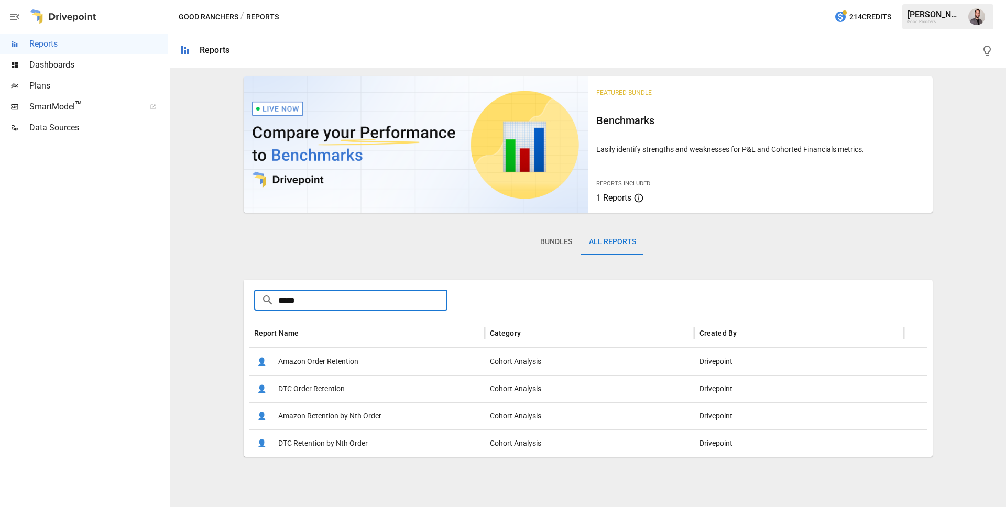
type input "*****"
click at [343, 444] on span "DTC Retention by Nth Order" at bounding box center [323, 443] width 90 height 27
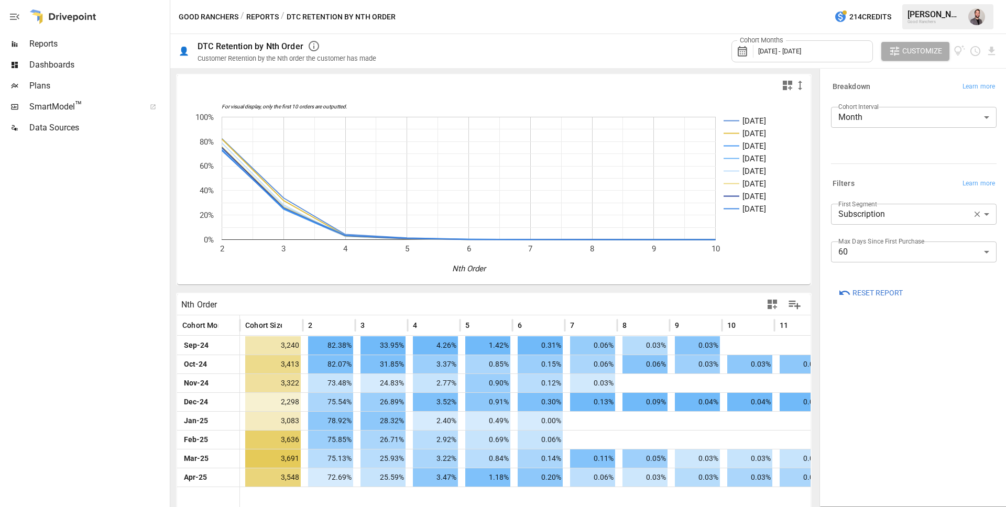
scroll to position [3, 0]
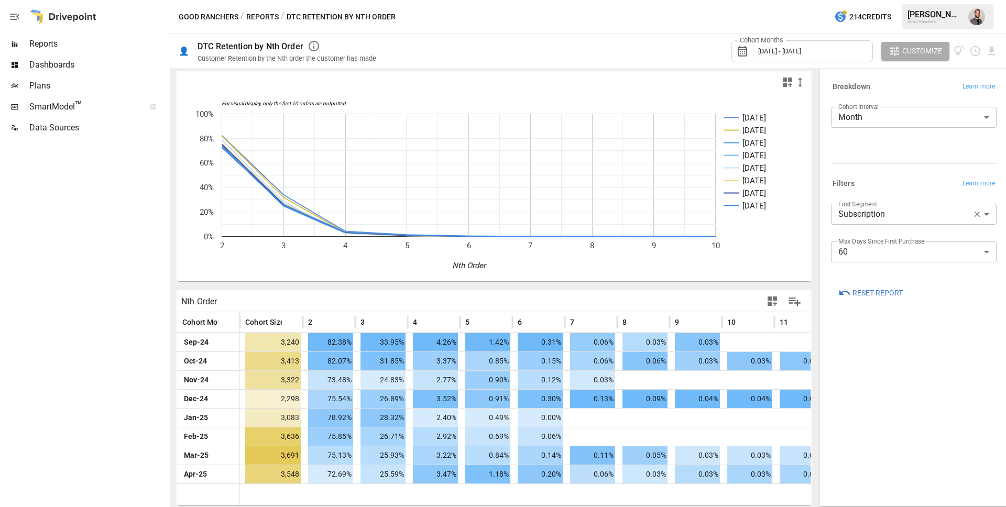
click at [777, 49] on span "[DATE] - [DATE]" at bounding box center [779, 51] width 43 height 8
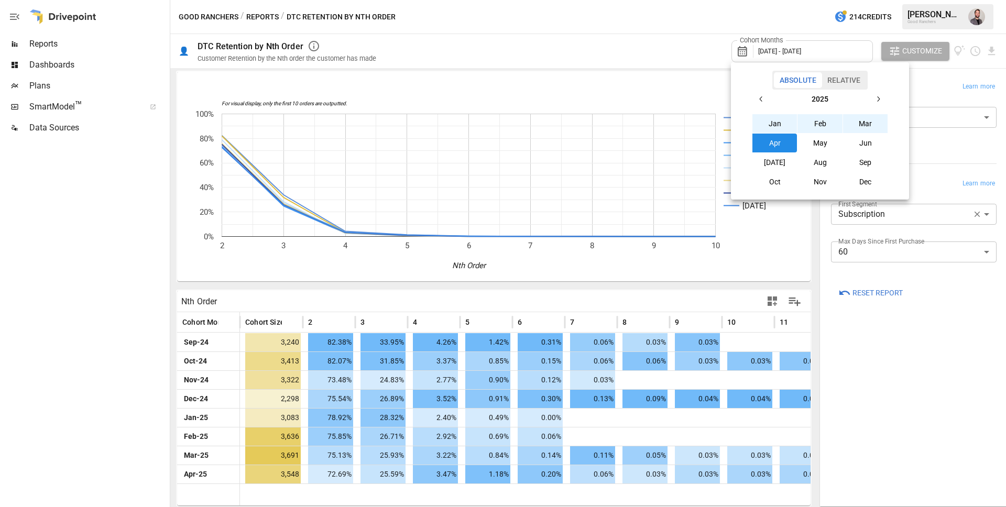
click at [761, 102] on icon "button" at bounding box center [761, 99] width 8 height 8
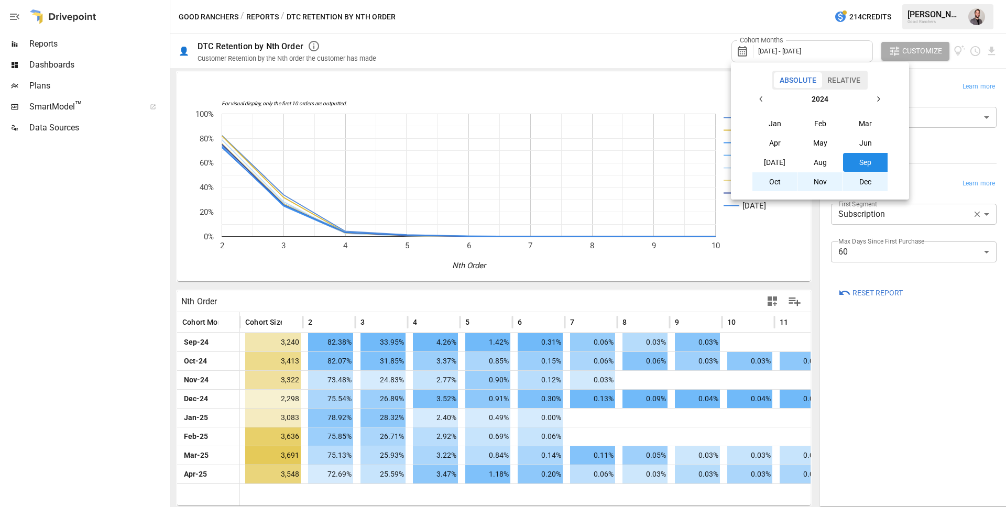
click at [811, 161] on button "Aug" at bounding box center [820, 162] width 45 height 19
click at [879, 100] on icon "button" at bounding box center [878, 99] width 8 height 8
click at [830, 127] on button "Feb" at bounding box center [820, 123] width 45 height 19
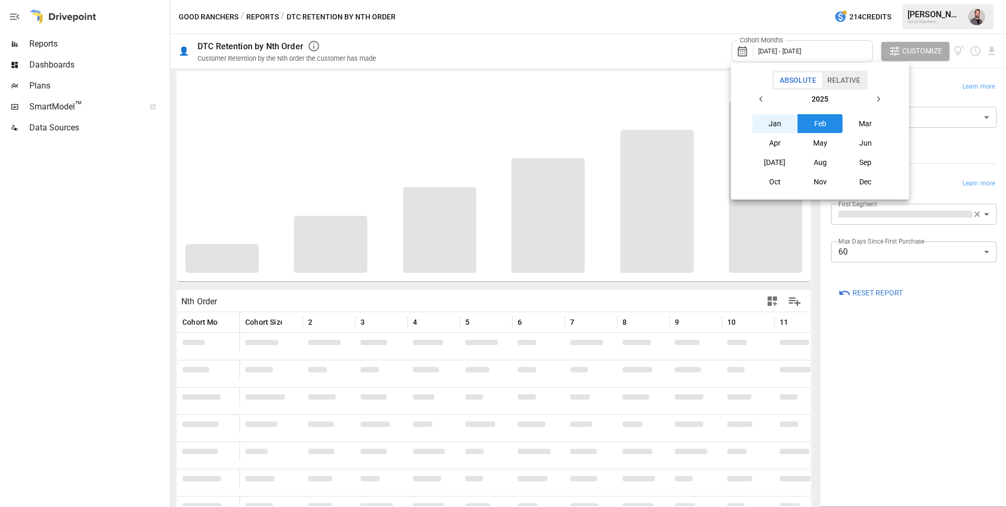
click at [948, 89] on div at bounding box center [503, 253] width 1006 height 507
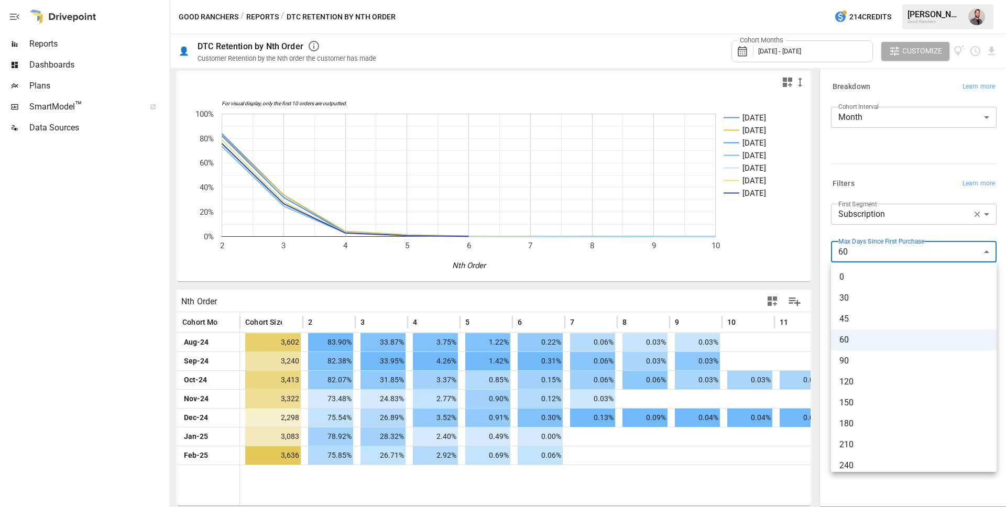
click at [860, 0] on body "Reports Dashboards Plans SmartModel ™ Data Sources Good Ranchers / Reports / DT…" at bounding box center [503, 0] width 1006 height 0
click at [842, 279] on span "0" at bounding box center [913, 277] width 149 height 13
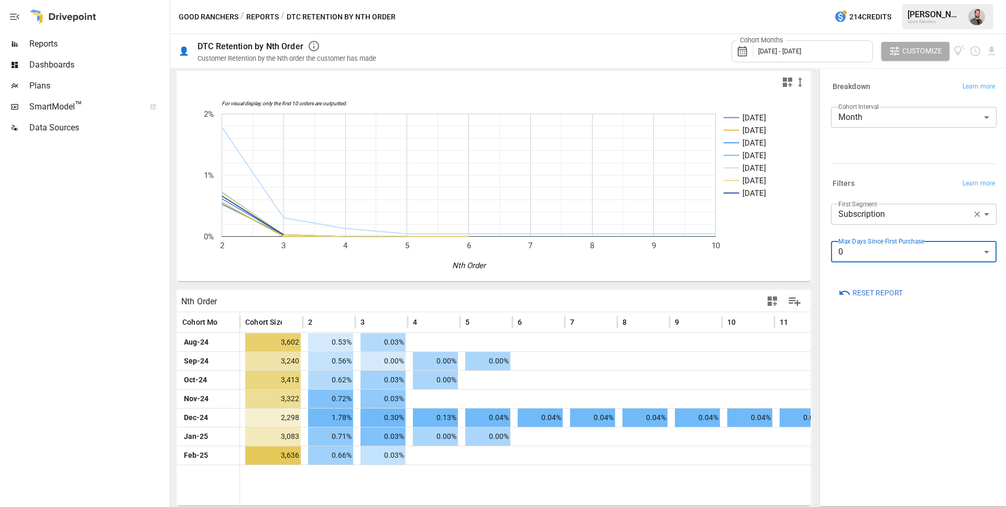
click at [925, 0] on body "**********" at bounding box center [503, 0] width 1006 height 0
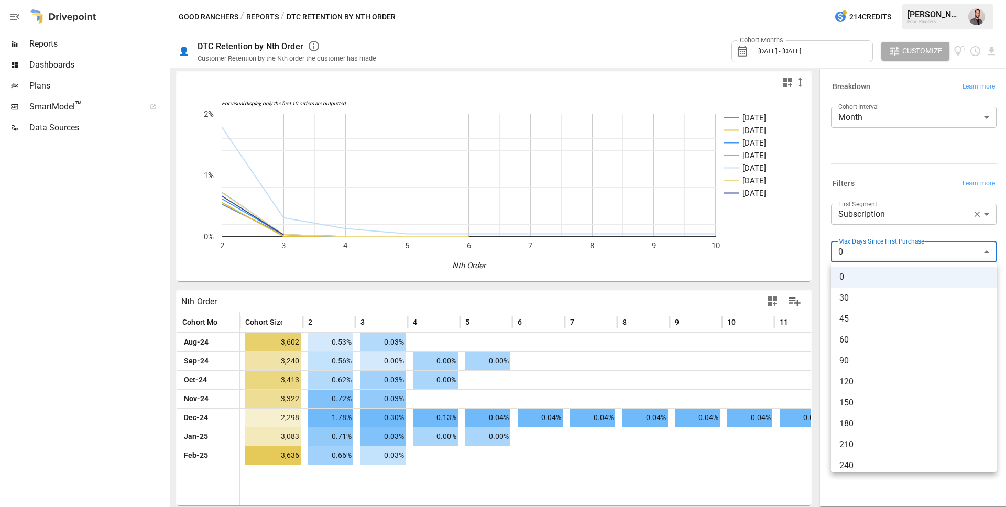
scroll to position [176, 0]
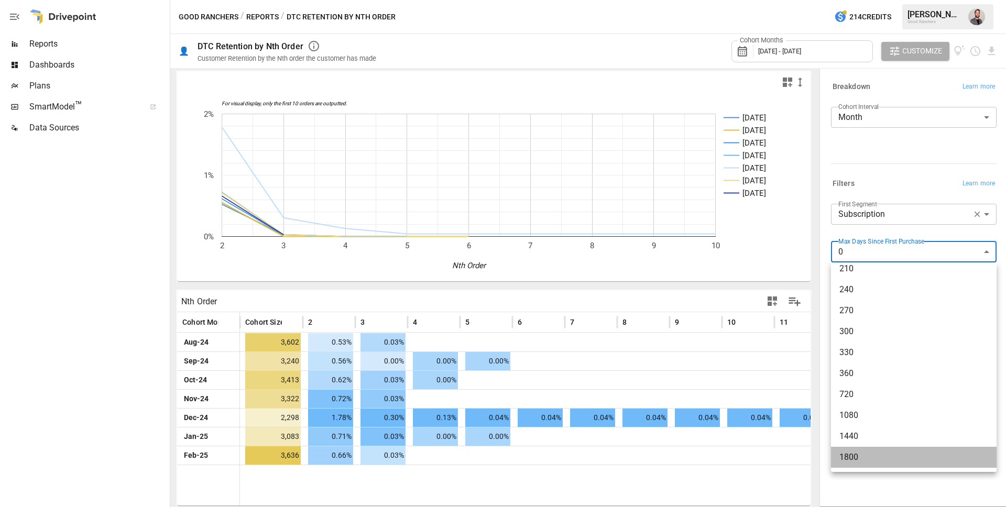
click at [846, 461] on span "1800" at bounding box center [913, 457] width 149 height 13
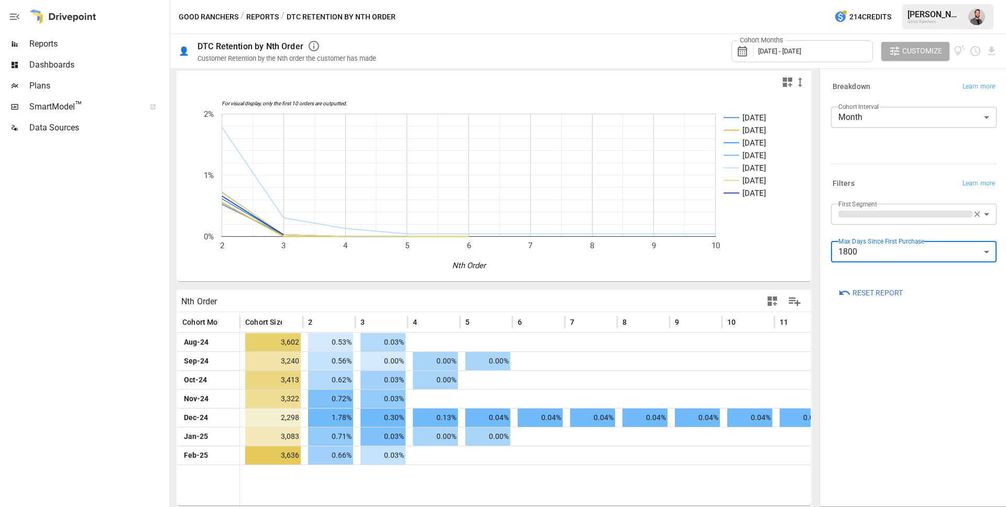
click at [877, 489] on div "**********" at bounding box center [914, 287] width 182 height 433
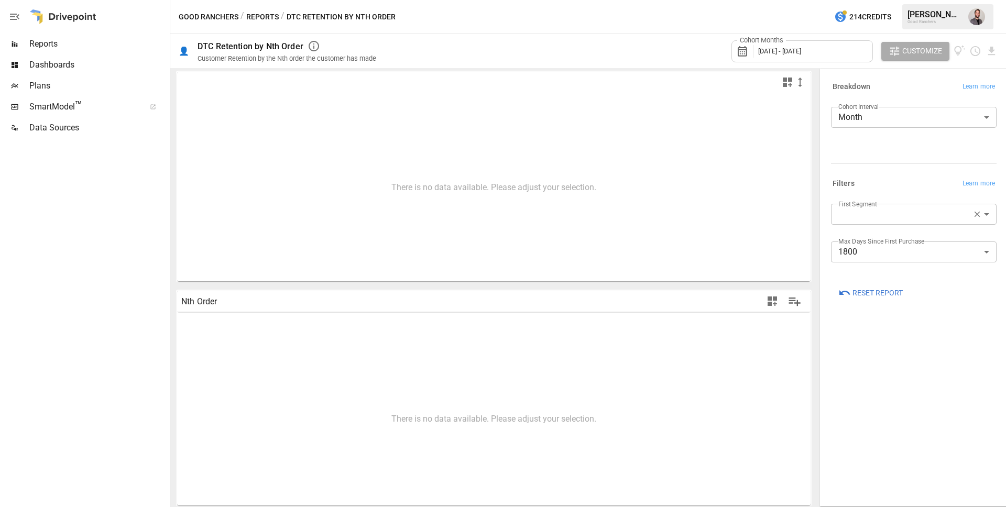
click at [850, 0] on body "**********" at bounding box center [503, 0] width 1006 height 0
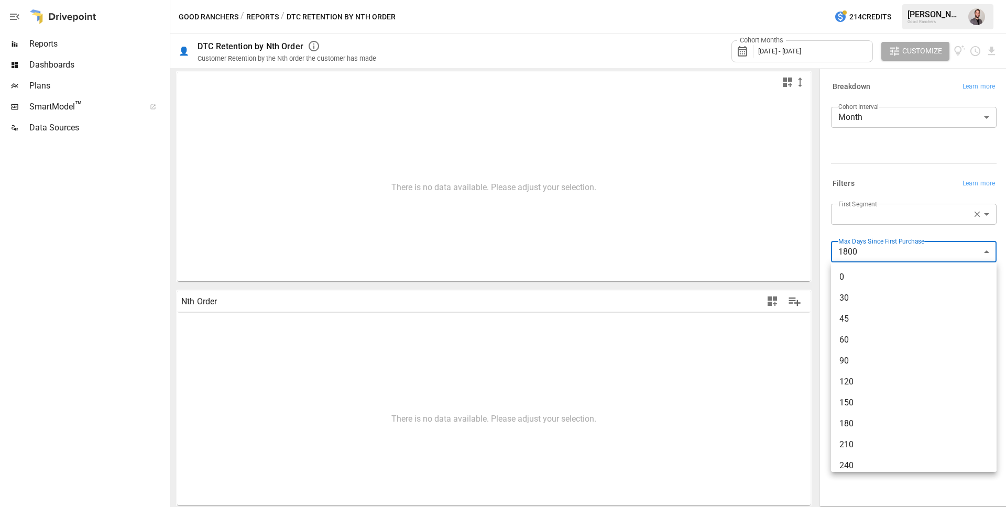
scroll to position [176, 0]
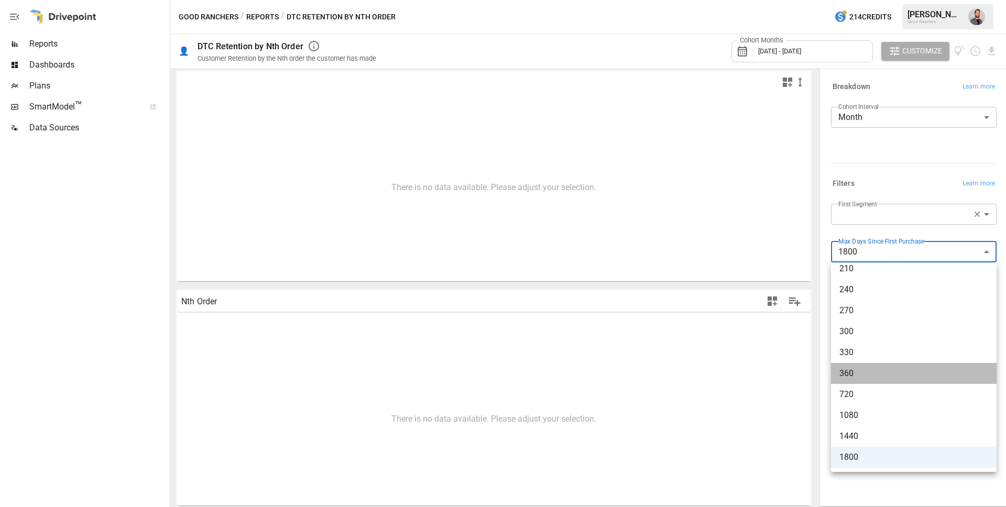
click at [868, 373] on span "360" at bounding box center [913, 373] width 149 height 13
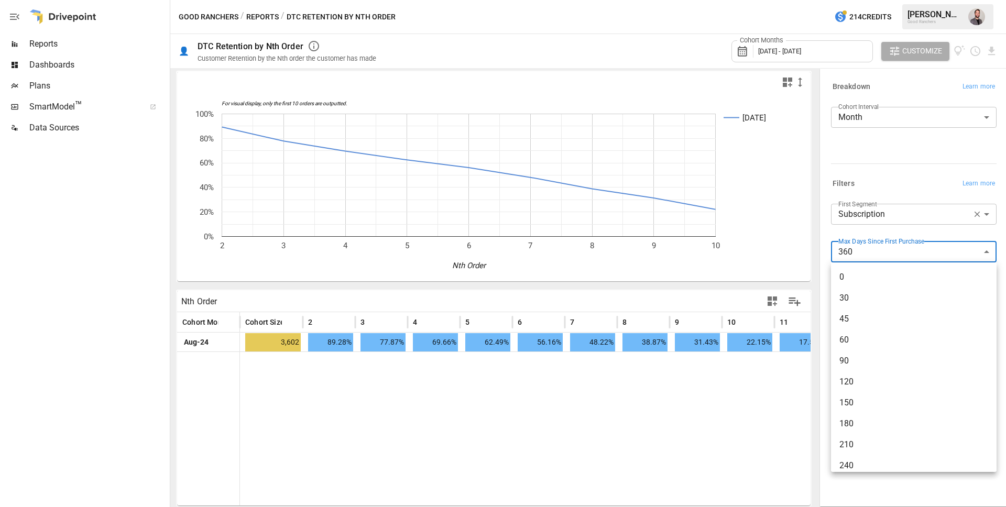
click at [855, 0] on body "**********" at bounding box center [503, 0] width 1006 height 0
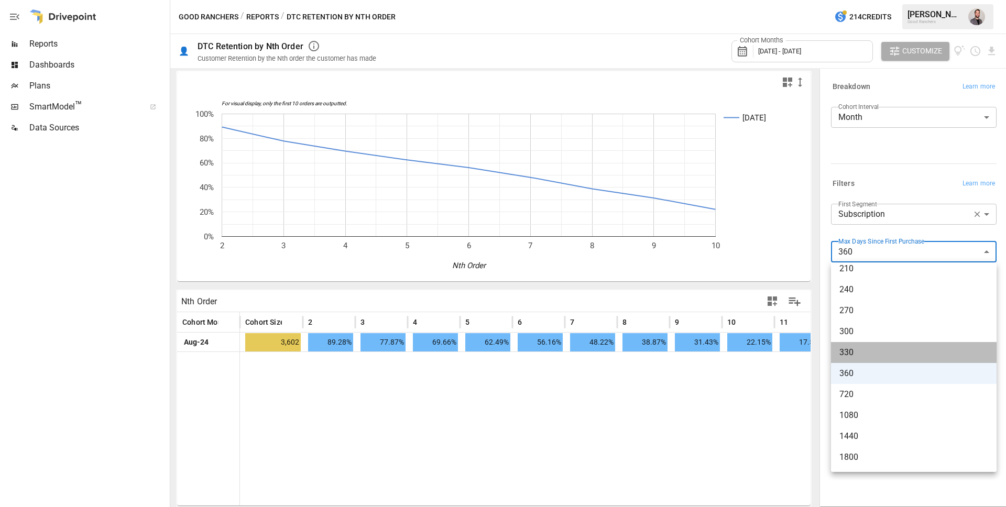
click at [877, 359] on li "330" at bounding box center [914, 352] width 166 height 21
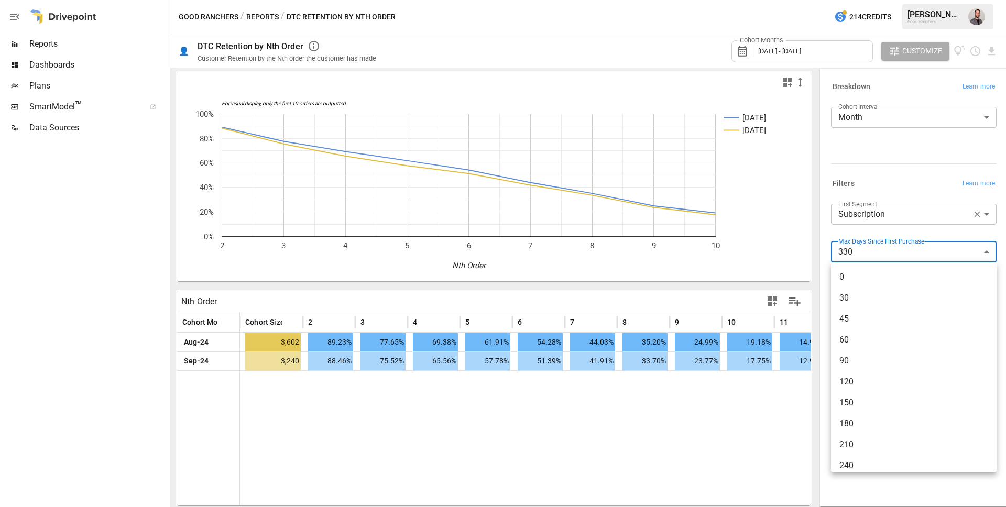
click at [867, 0] on body "**********" at bounding box center [503, 0] width 1006 height 0
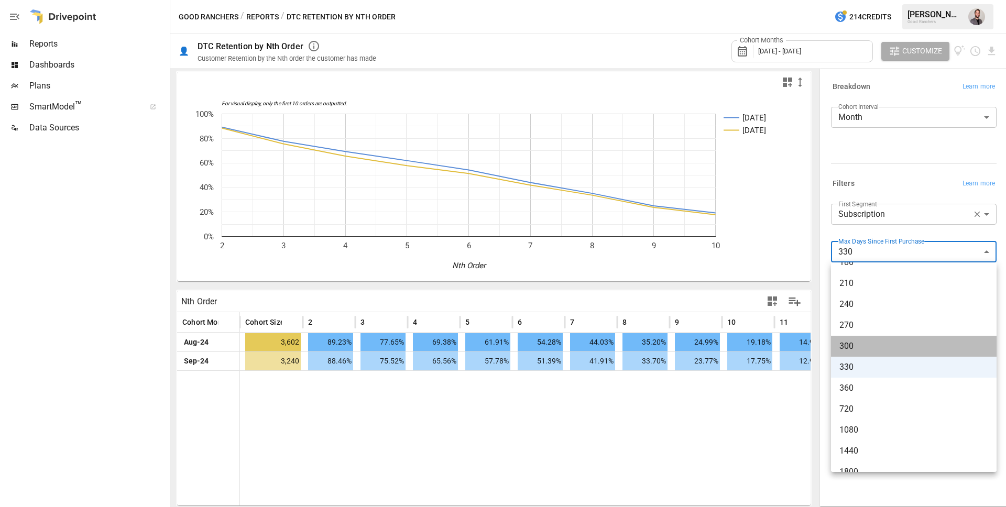
click at [872, 347] on span "300" at bounding box center [913, 346] width 149 height 13
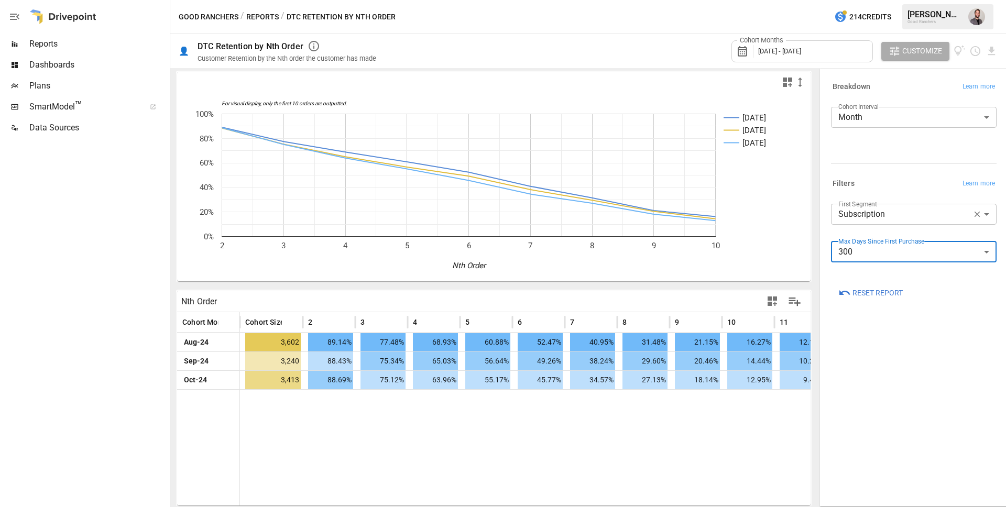
click at [858, 0] on body "**********" at bounding box center [503, 0] width 1006 height 0
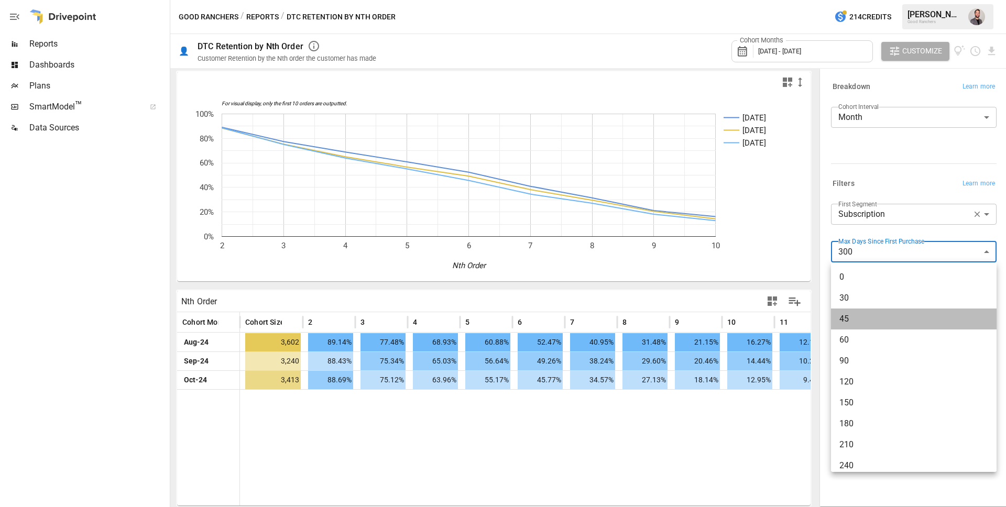
click at [861, 326] on li "45" at bounding box center [914, 319] width 166 height 21
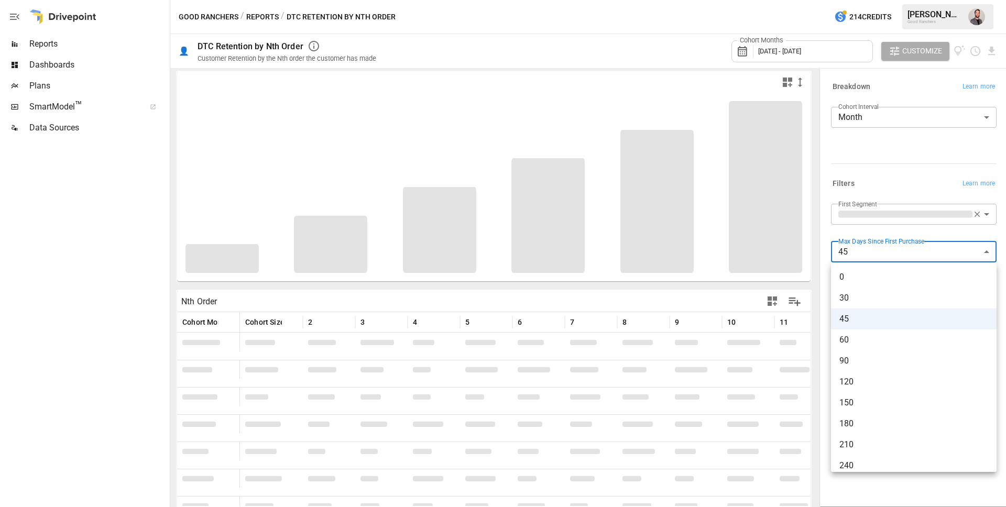
click at [874, 0] on body "**********" at bounding box center [503, 0] width 1006 height 0
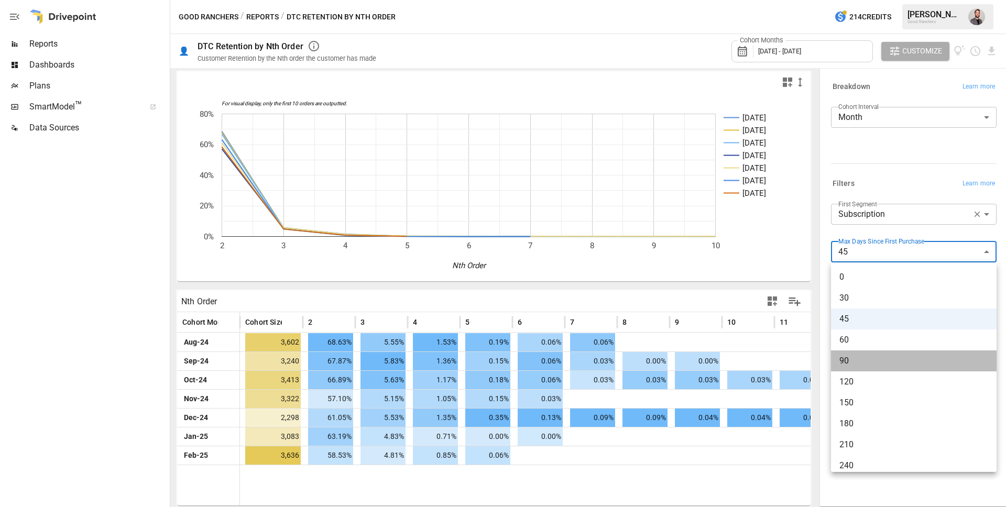
click at [850, 357] on span "90" at bounding box center [913, 361] width 149 height 13
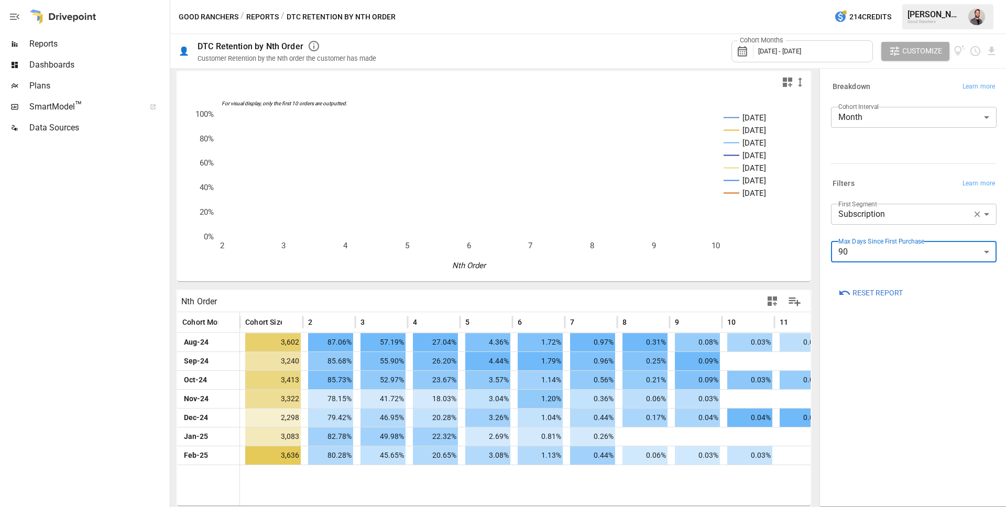
click at [867, 0] on body "Reports Dashboards Plans SmartModel ™ Data Sources Good Ranchers / Reports / DT…" at bounding box center [503, 0] width 1006 height 0
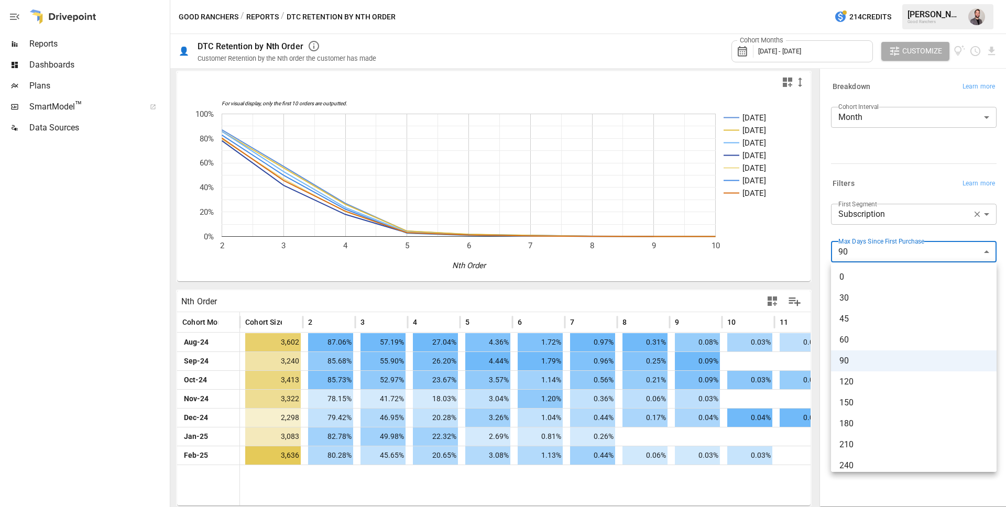
click at [862, 376] on span "120" at bounding box center [913, 382] width 149 height 13
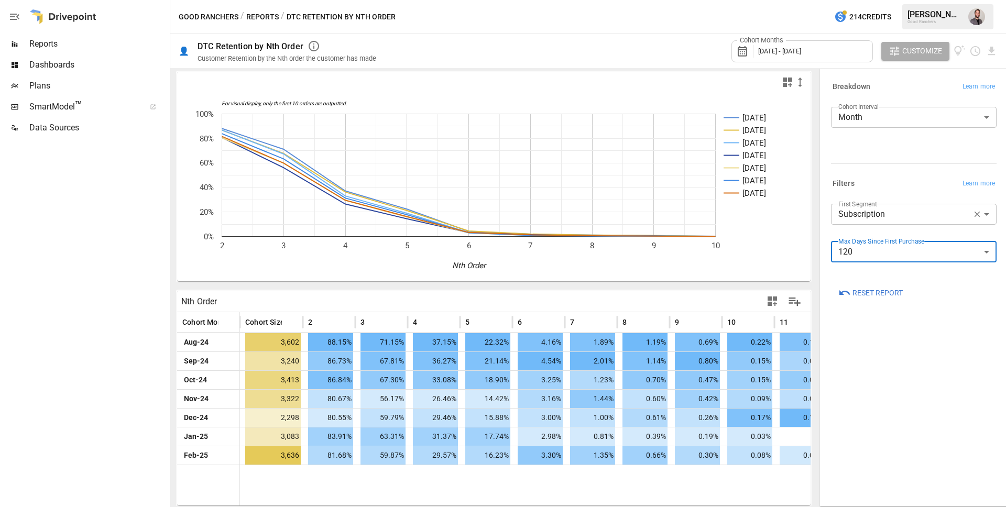
click at [916, 0] on body "Reports Dashboards Plans SmartModel ™ Data Sources Good Ranchers / Reports / DT…" at bounding box center [503, 0] width 1006 height 0
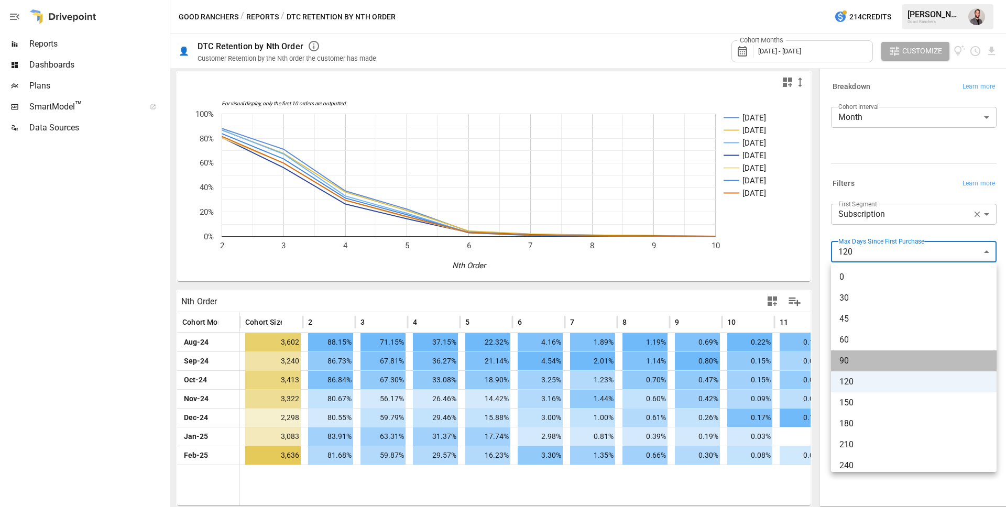
click at [846, 364] on span "90" at bounding box center [913, 361] width 149 height 13
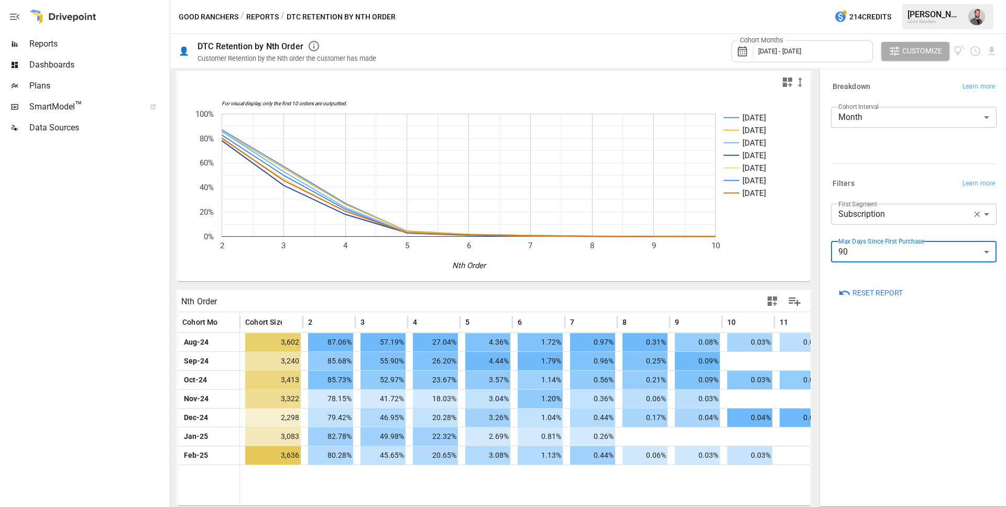
click at [887, 0] on body "Reports Dashboards Plans SmartModel ™ Data Sources Good Ranchers / Reports / DT…" at bounding box center [503, 0] width 1006 height 0
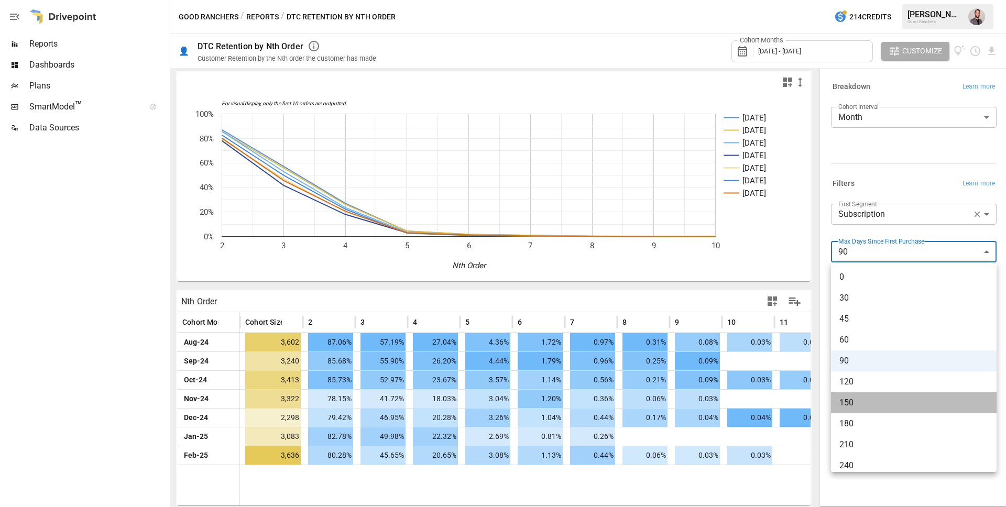
click at [866, 406] on span "150" at bounding box center [913, 403] width 149 height 13
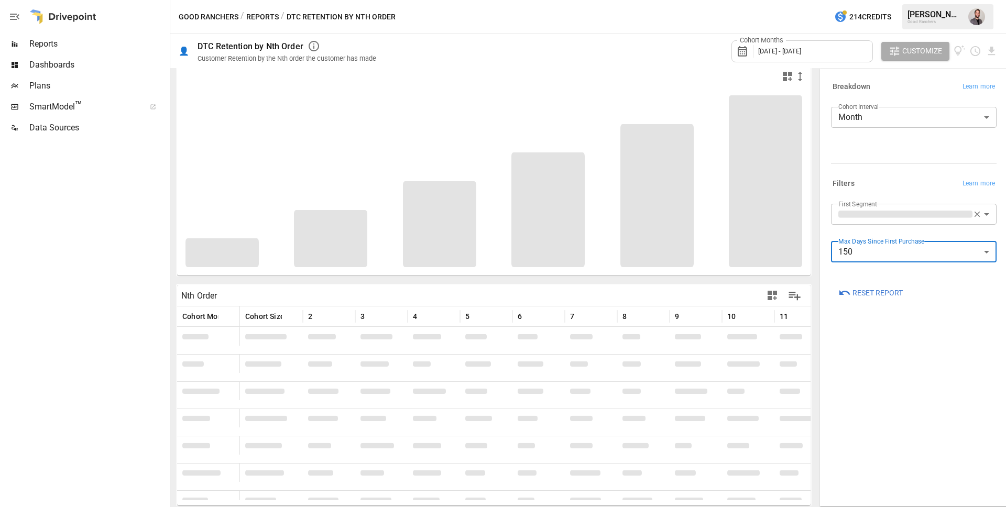
scroll to position [3, 0]
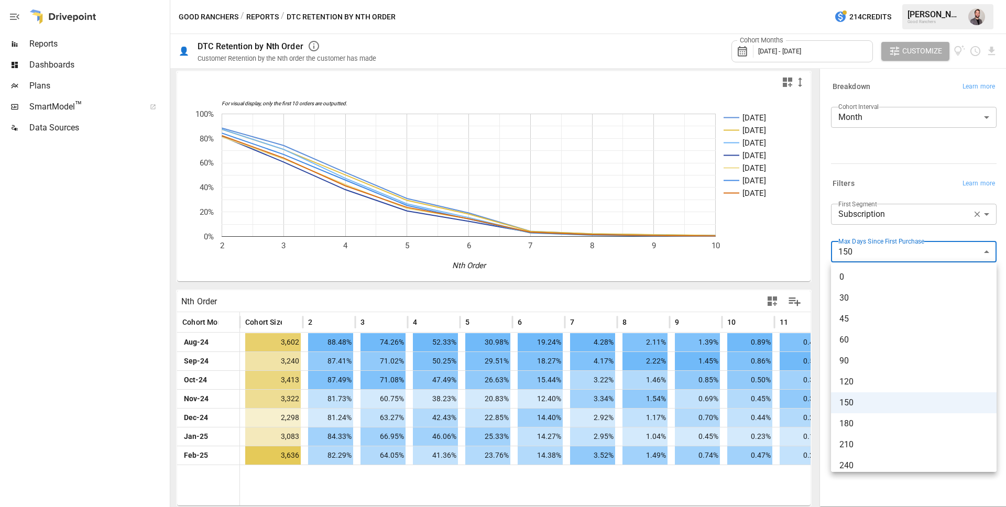
click at [880, 0] on body "Reports Dashboards Plans SmartModel ™ Data Sources Good Ranchers / Reports / DT…" at bounding box center [503, 0] width 1006 height 0
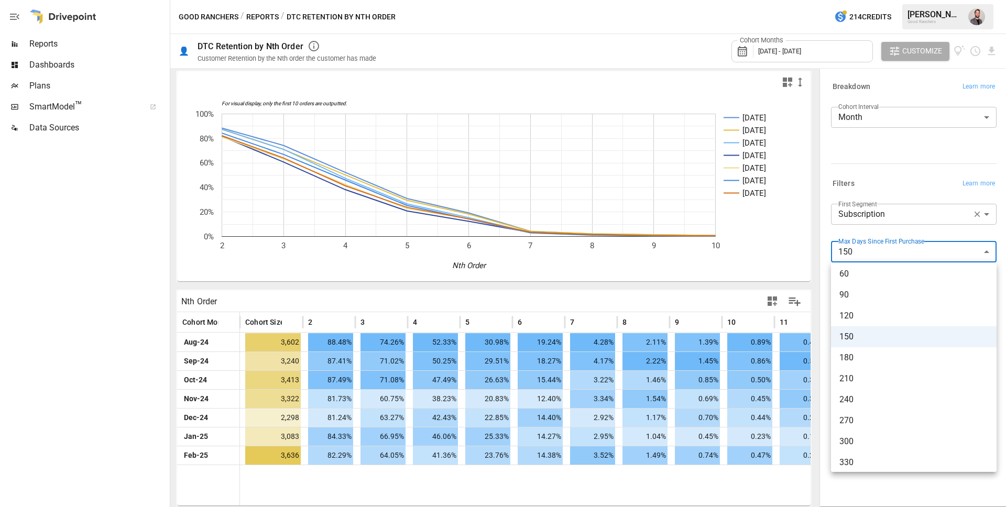
scroll to position [0, 0]
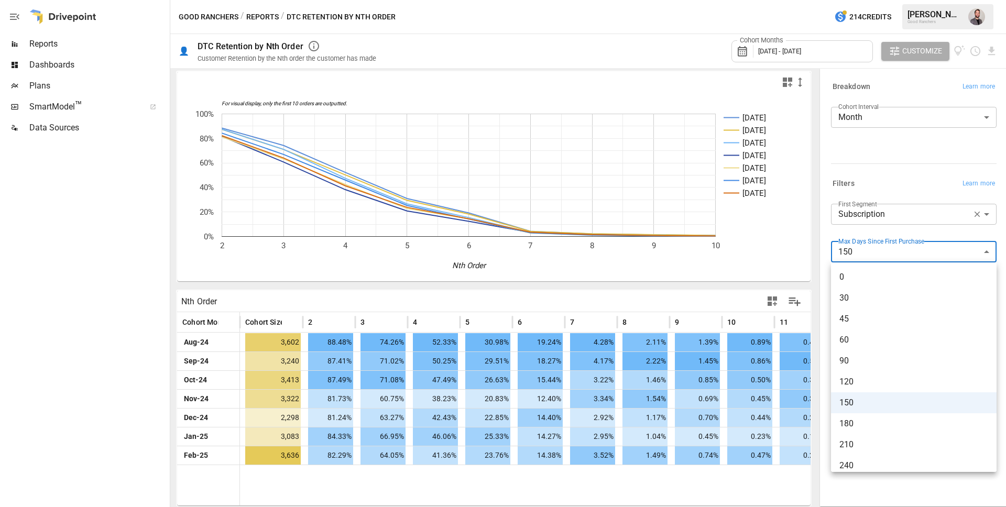
click at [844, 356] on span "90" at bounding box center [913, 361] width 149 height 13
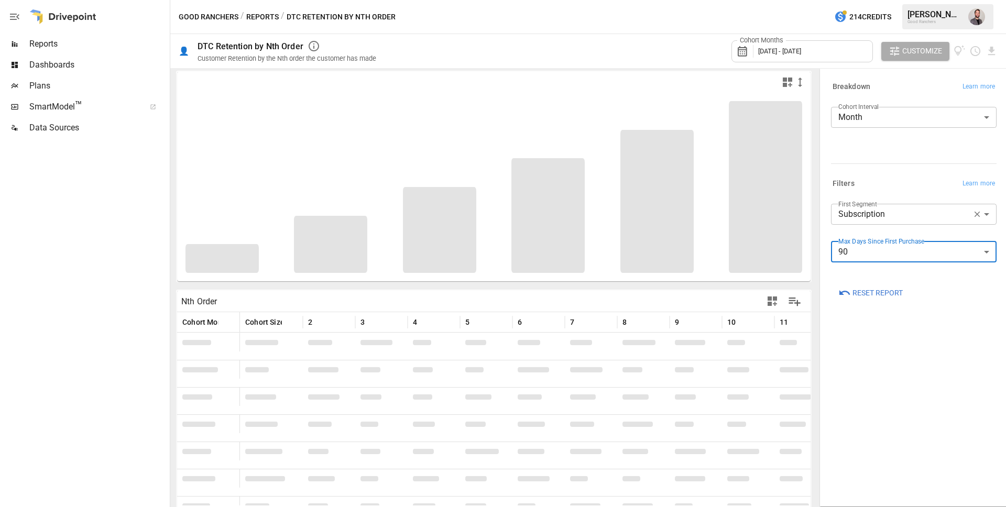
scroll to position [3, 0]
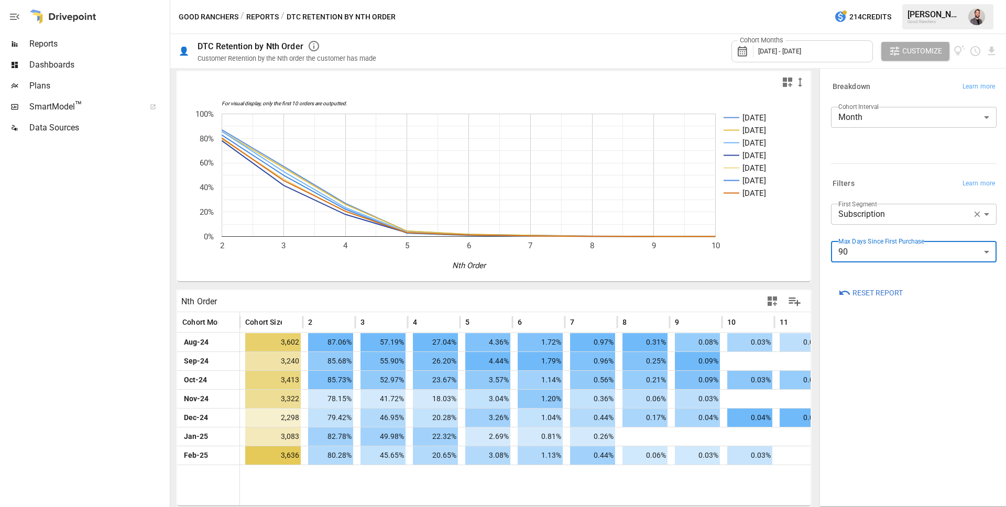
click at [907, 0] on body "Reports Dashboards Plans SmartModel ™ Data Sources Good Ranchers / Reports / DT…" at bounding box center [503, 0] width 1006 height 0
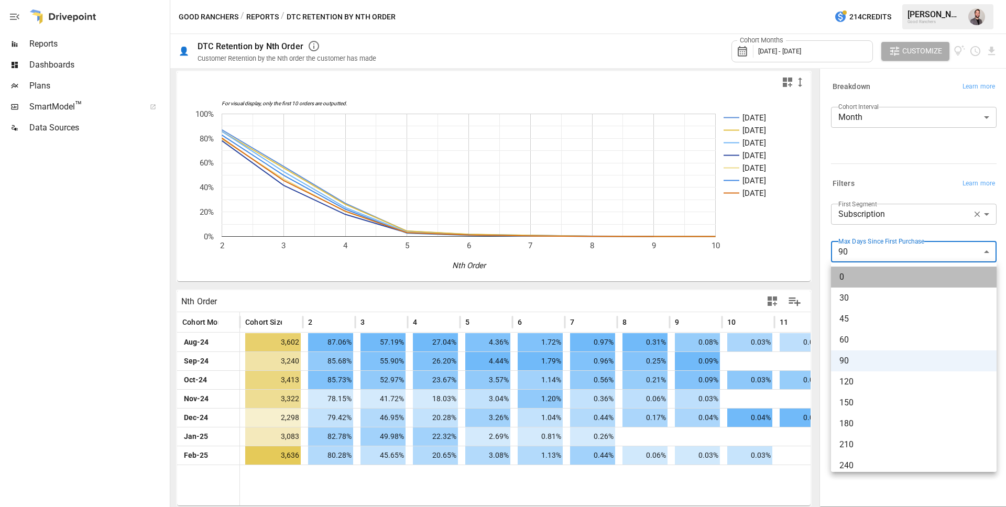
click at [868, 278] on span "0" at bounding box center [913, 277] width 149 height 13
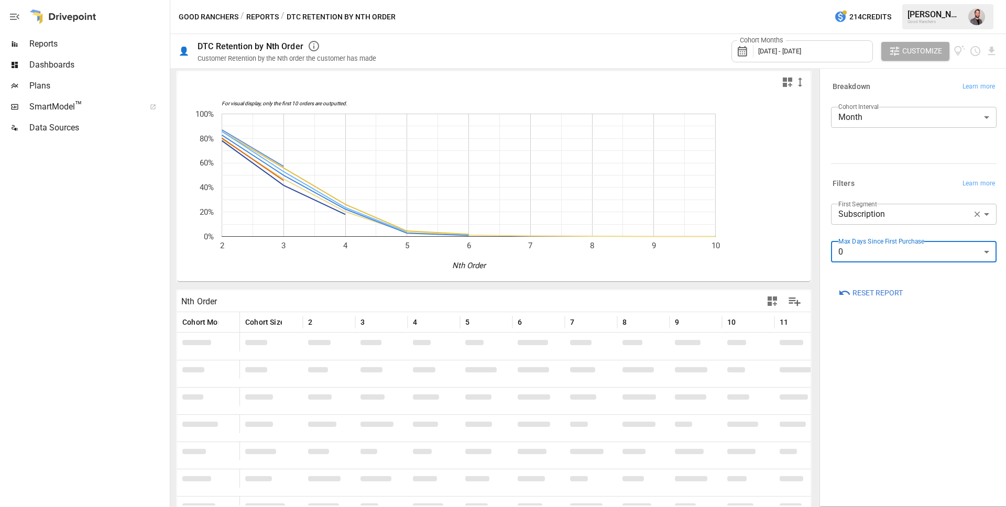
scroll to position [3, 0]
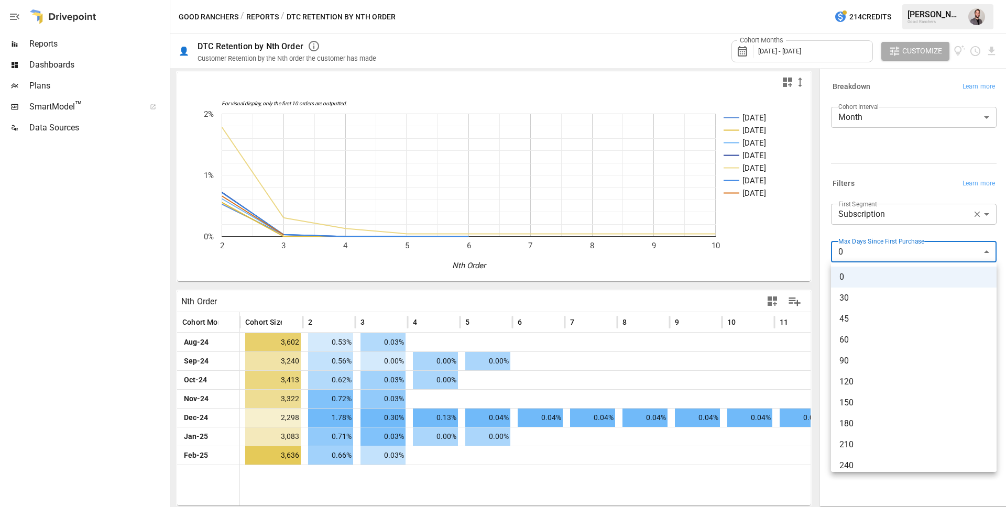
click at [889, 0] on body "**********" at bounding box center [503, 0] width 1006 height 0
click at [889, 430] on li "180" at bounding box center [914, 423] width 166 height 21
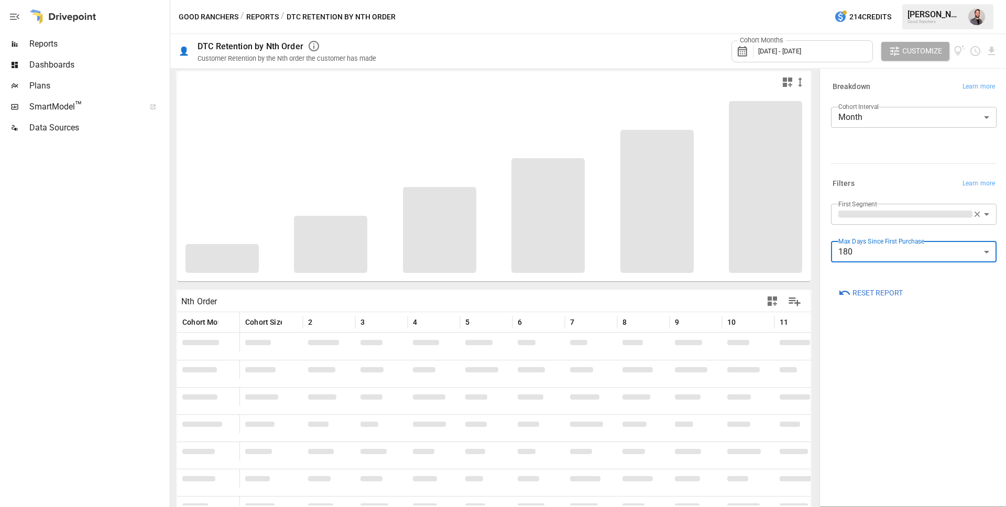
scroll to position [9, 0]
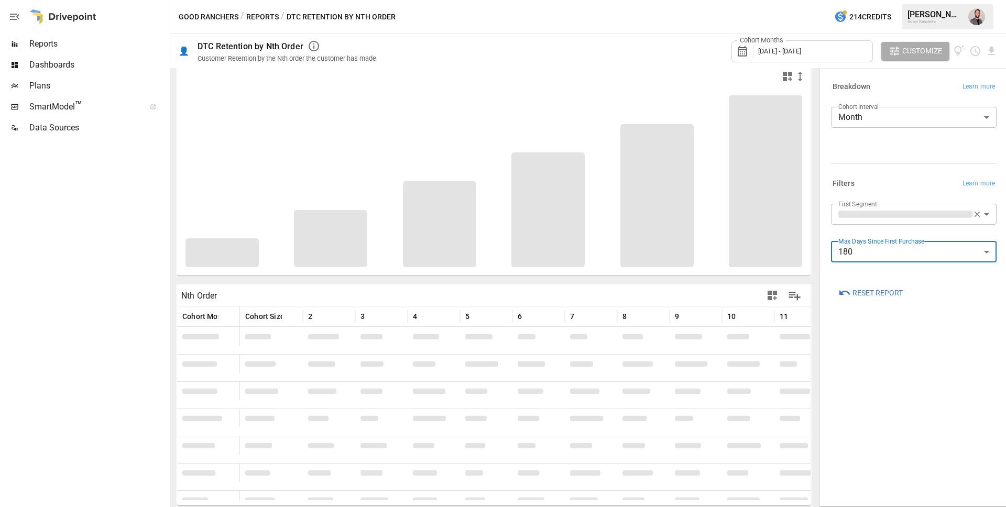
click at [902, 229] on div "**********" at bounding box center [914, 218] width 166 height 29
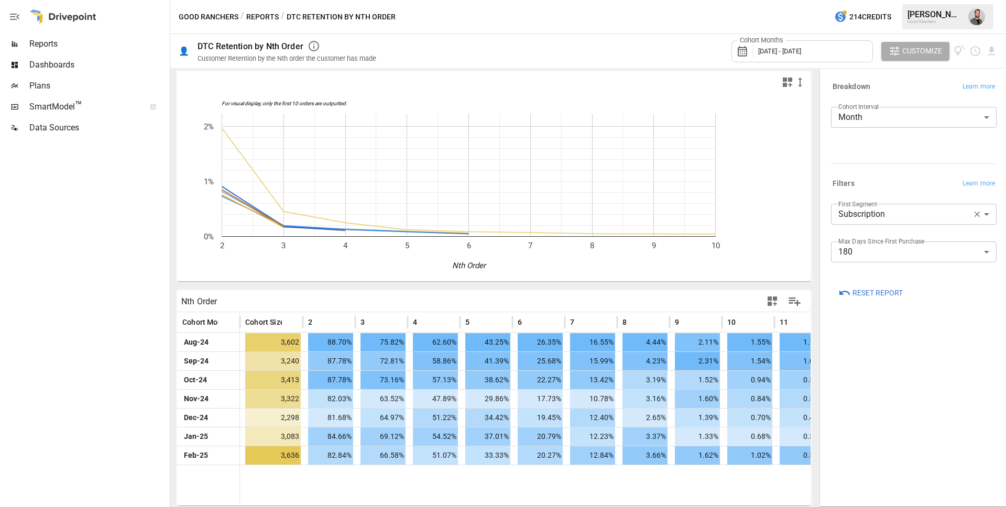
scroll to position [3, 0]
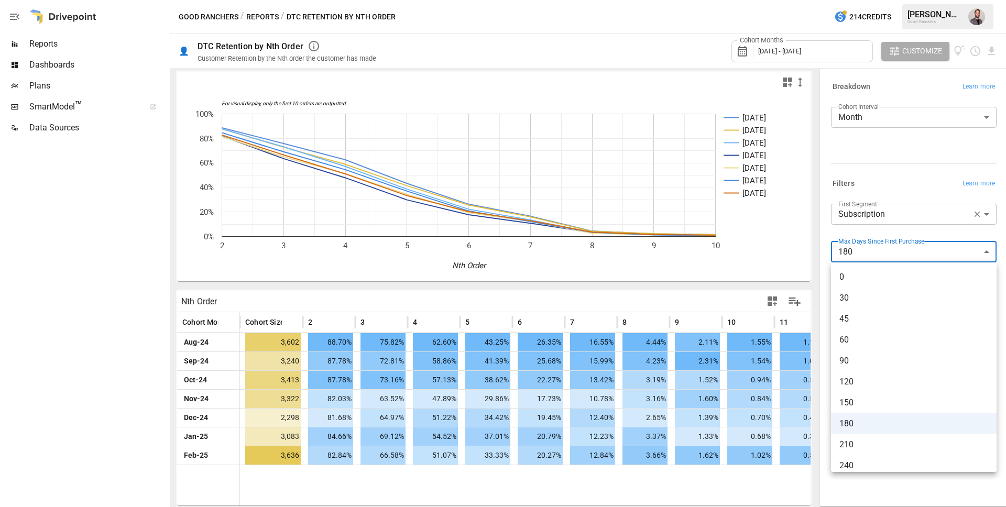
click at [875, 0] on body "Reports Dashboards Plans SmartModel ™ Data Sources Good Ranchers / Reports / DT…" at bounding box center [503, 0] width 1006 height 0
click at [862, 381] on span "120" at bounding box center [913, 382] width 149 height 13
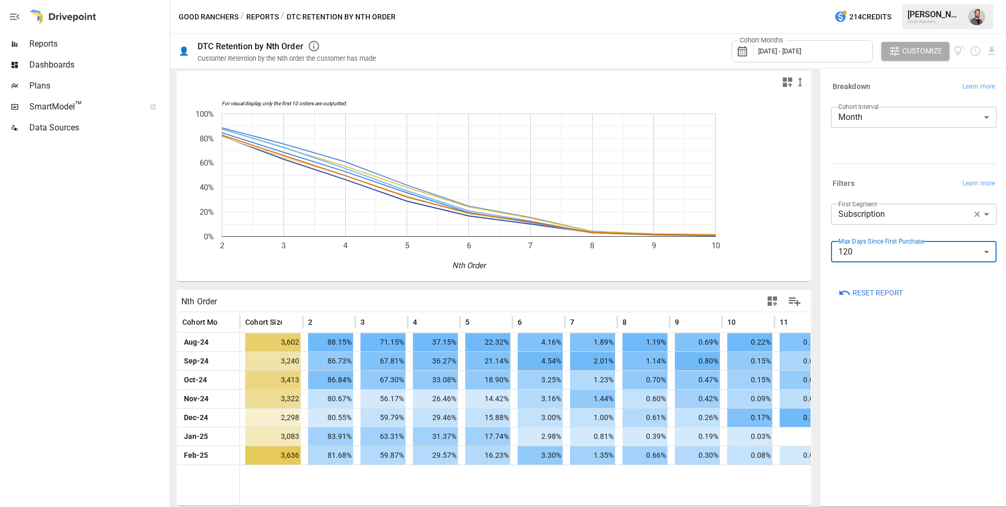
scroll to position [3, 0]
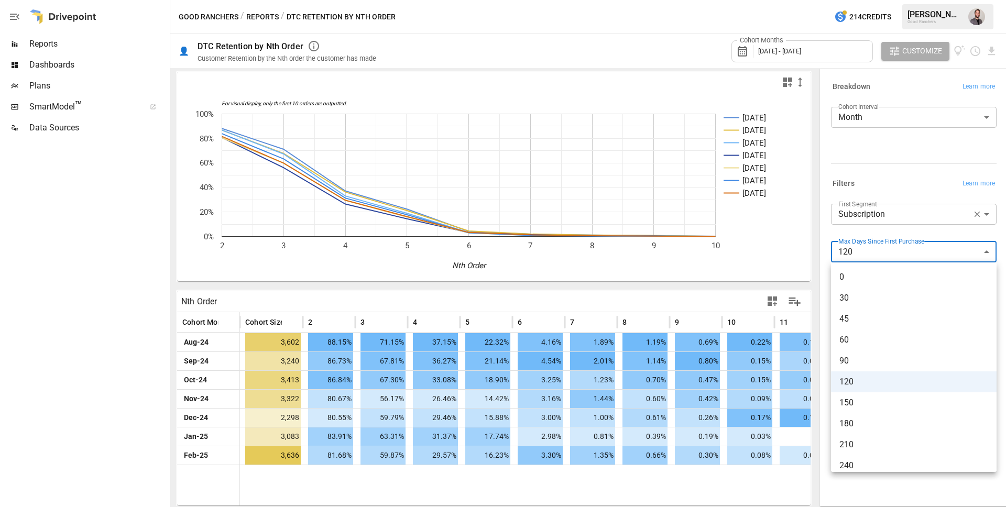
click at [882, 0] on body "Reports Dashboards Plans SmartModel ™ Data Sources Good Ranchers / Reports / DT…" at bounding box center [503, 0] width 1006 height 0
click at [896, 427] on span "180" at bounding box center [913, 424] width 149 height 13
type input "***"
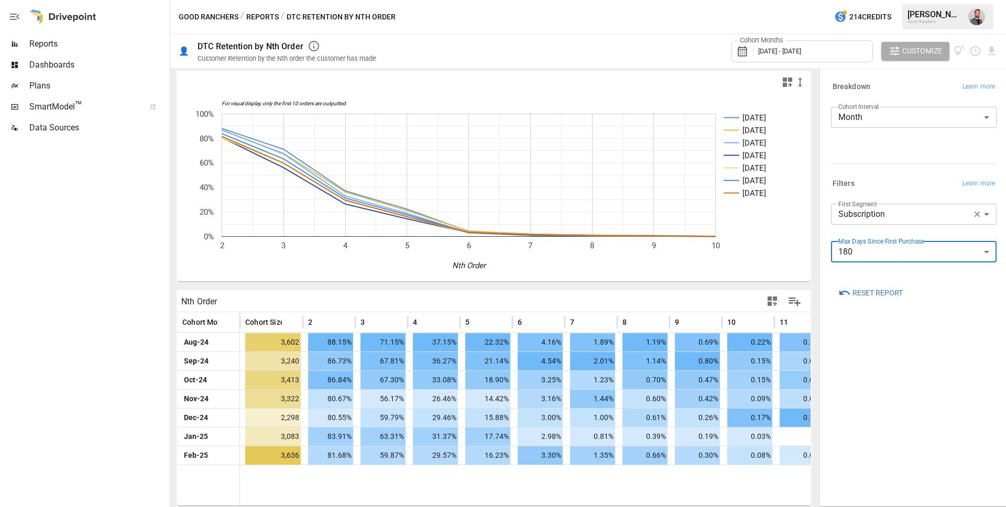
scroll to position [3, 0]
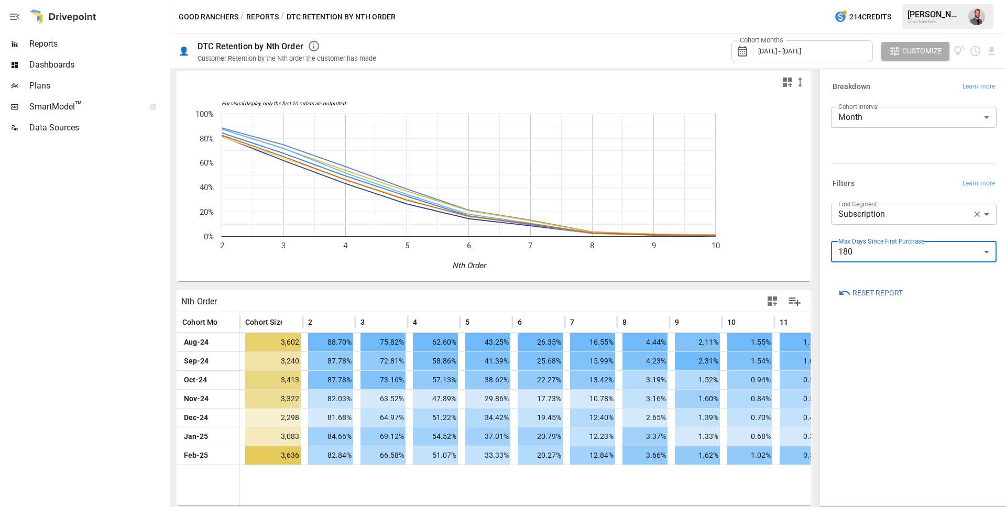
click at [815, 265] on div "For visual display, only the first 10 orders are outputted. 2 3 4 5 6 7 8 9 10 …" at bounding box center [493, 287] width 647 height 439
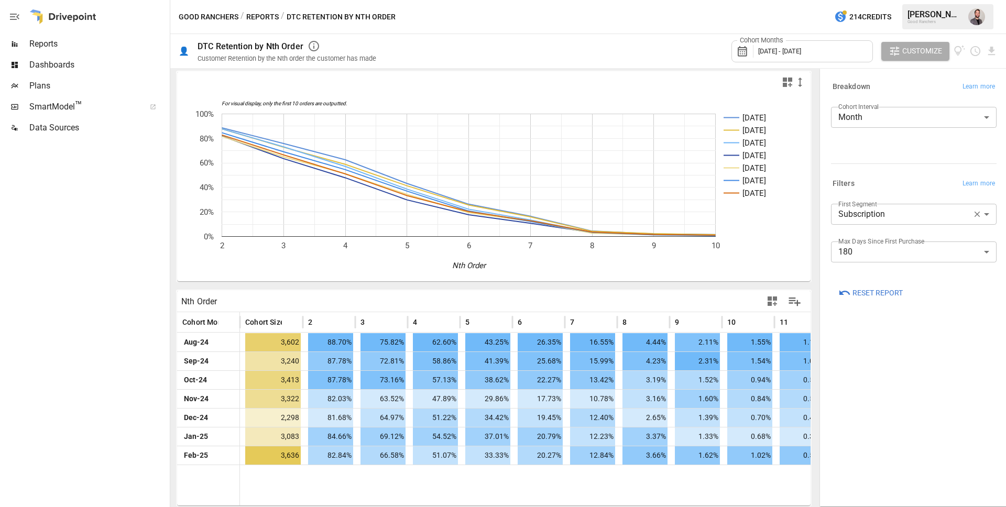
click at [692, 64] on div "Cohort Months [DATE] - [DATE] Customize" at bounding box center [693, 51] width 609 height 34
click at [774, 57] on div "Cohort Months [DATE] - [DATE]" at bounding box center [801, 51] width 141 height 22
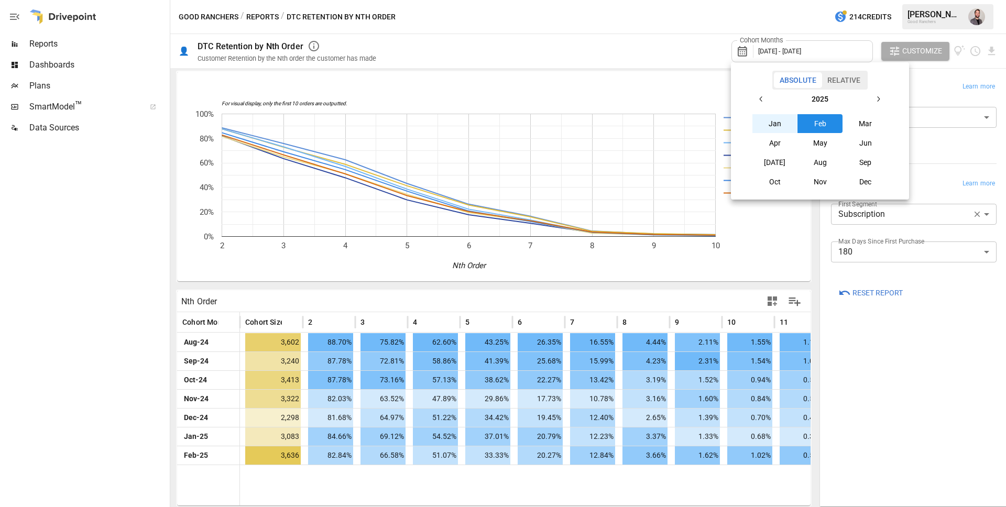
click at [763, 99] on icon "button" at bounding box center [761, 99] width 8 height 8
click at [771, 129] on button "Jan" at bounding box center [774, 123] width 45 height 19
click at [874, 101] on icon "button" at bounding box center [878, 99] width 8 height 8
click at [826, 126] on button "Feb" at bounding box center [820, 123] width 45 height 19
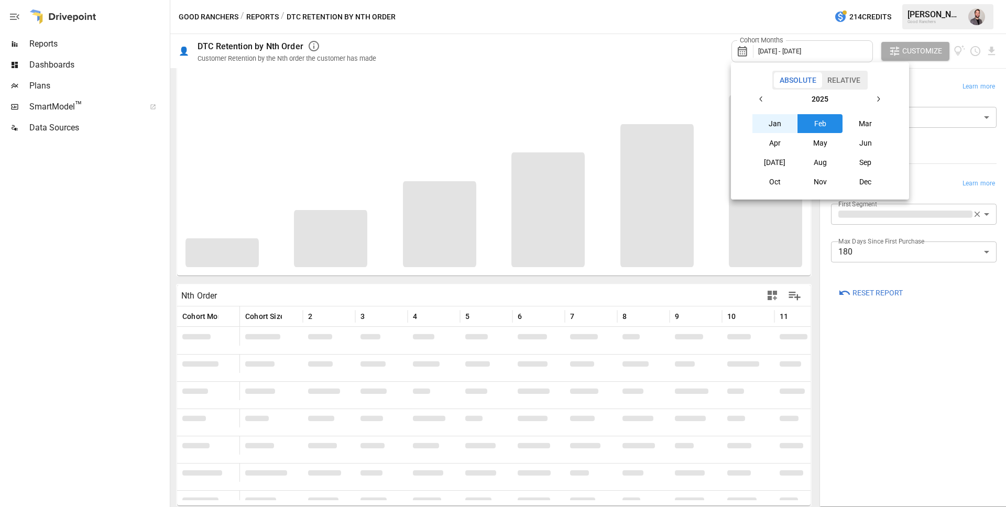
click at [925, 88] on div at bounding box center [503, 253] width 1006 height 507
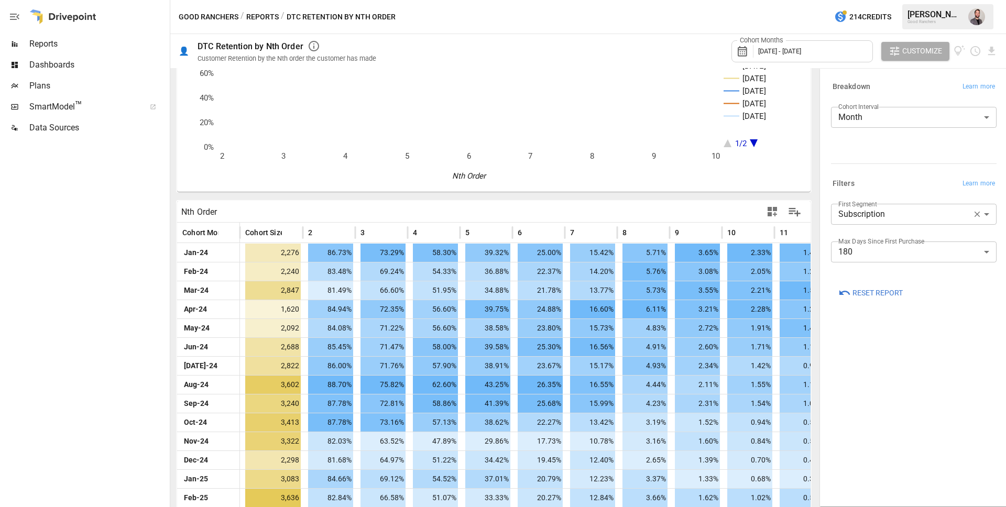
scroll to position [100, 0]
